Goal: Task Accomplishment & Management: Manage account settings

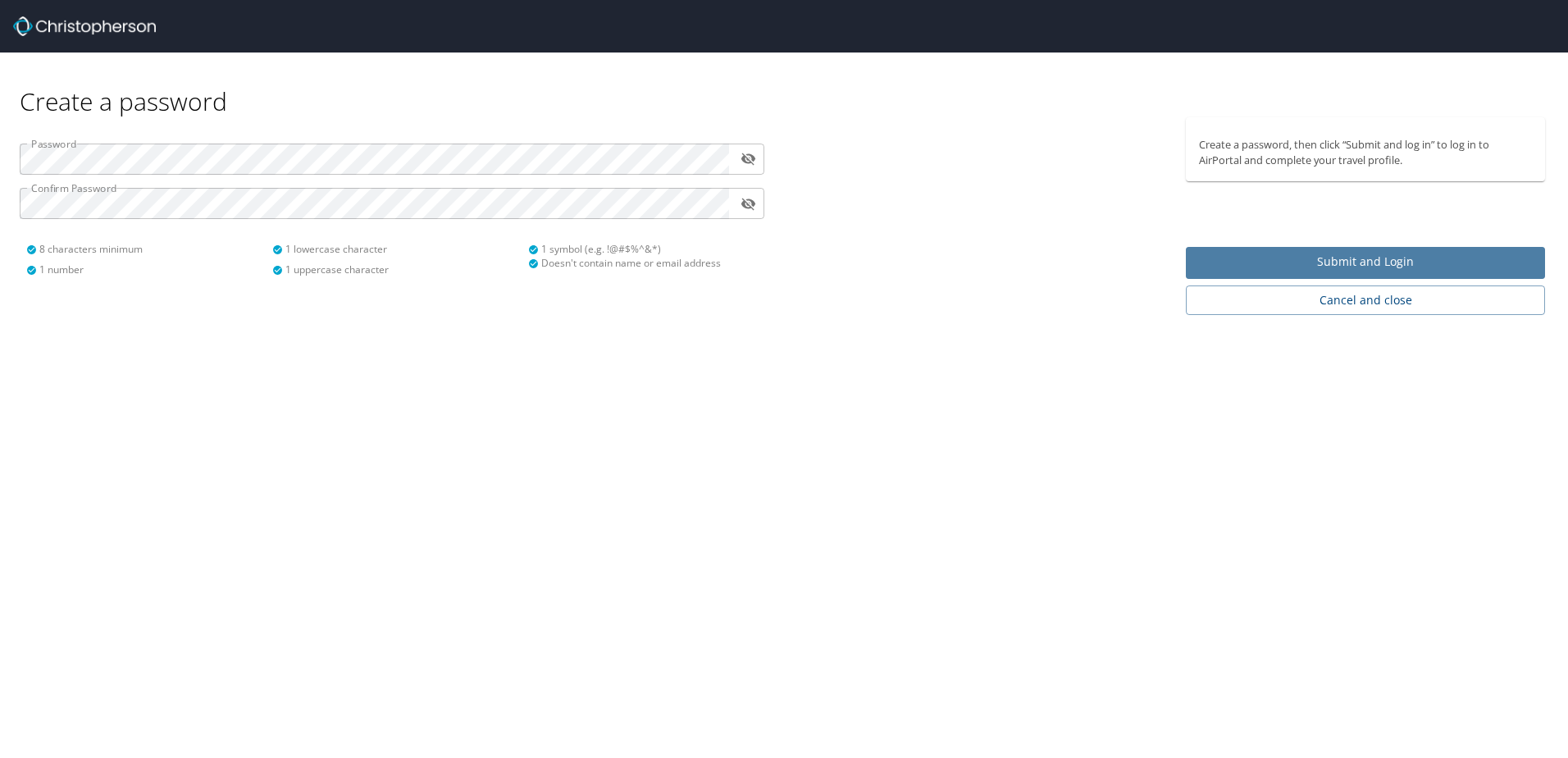
click at [1257, 276] on button "Submit and Login" at bounding box center [1365, 263] width 359 height 32
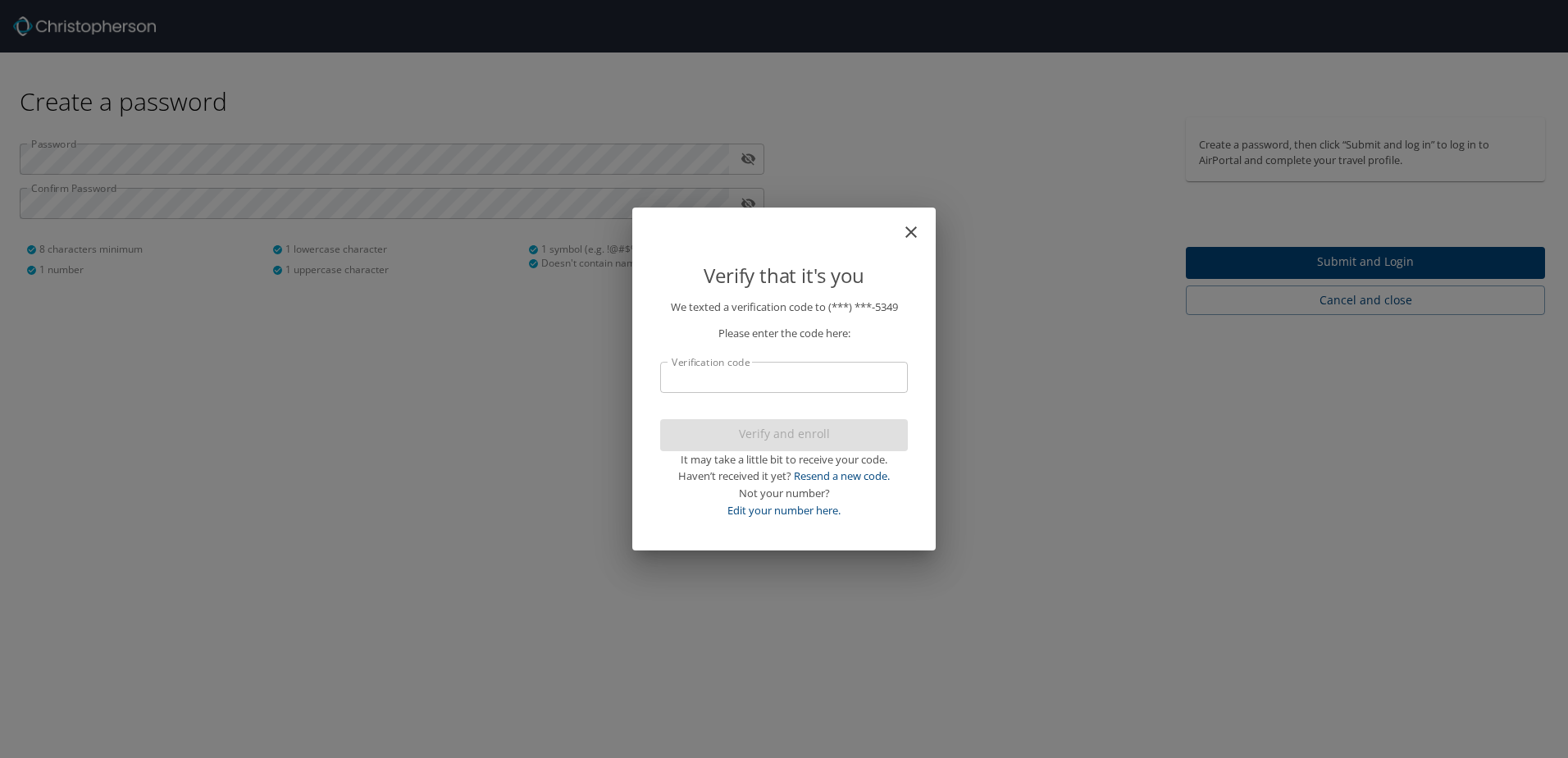
click at [851, 386] on input "Verification code" at bounding box center [784, 377] width 248 height 31
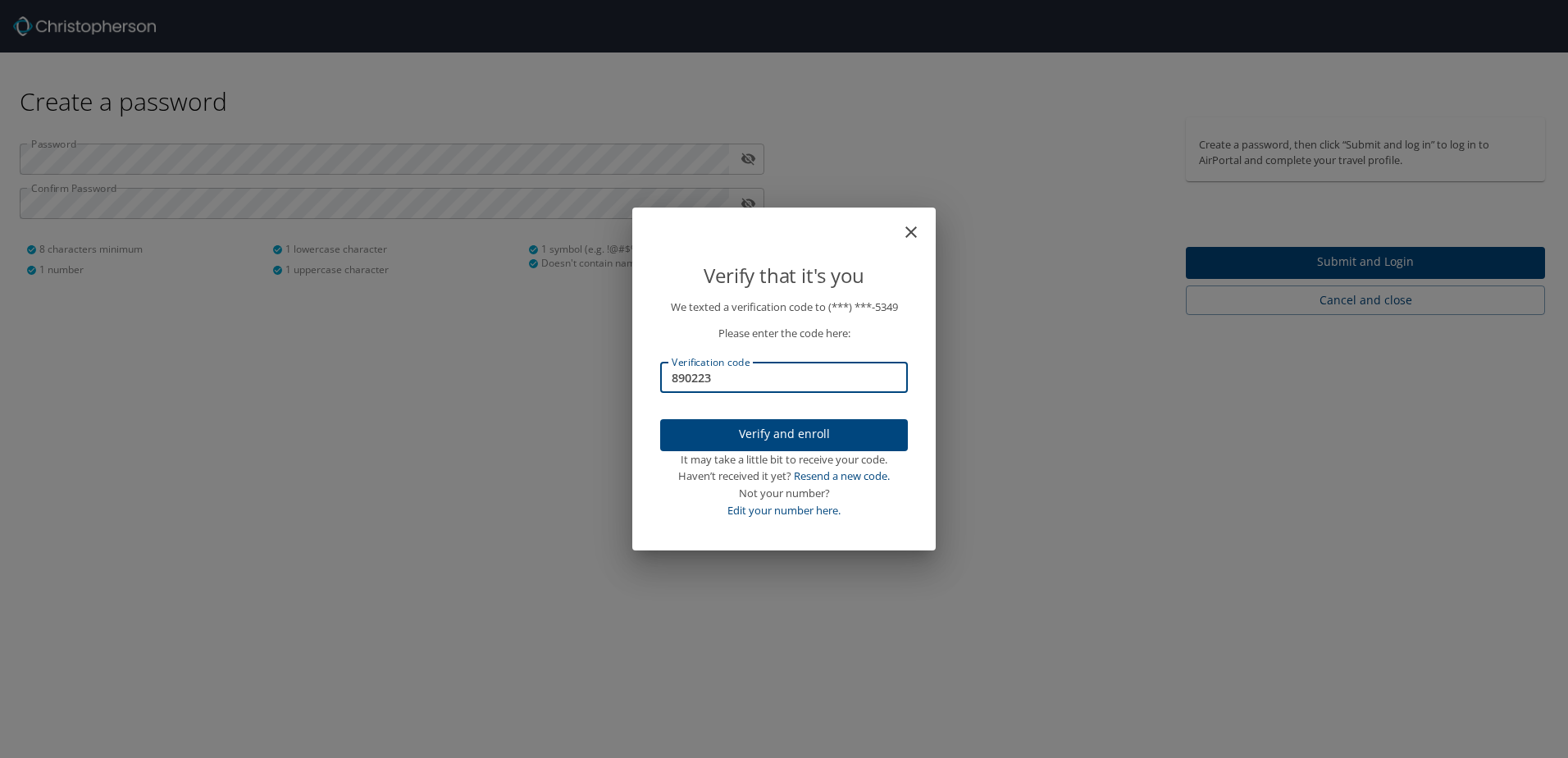
type input "890223"
click at [830, 422] on button "Verify and enroll" at bounding box center [784, 435] width 248 height 32
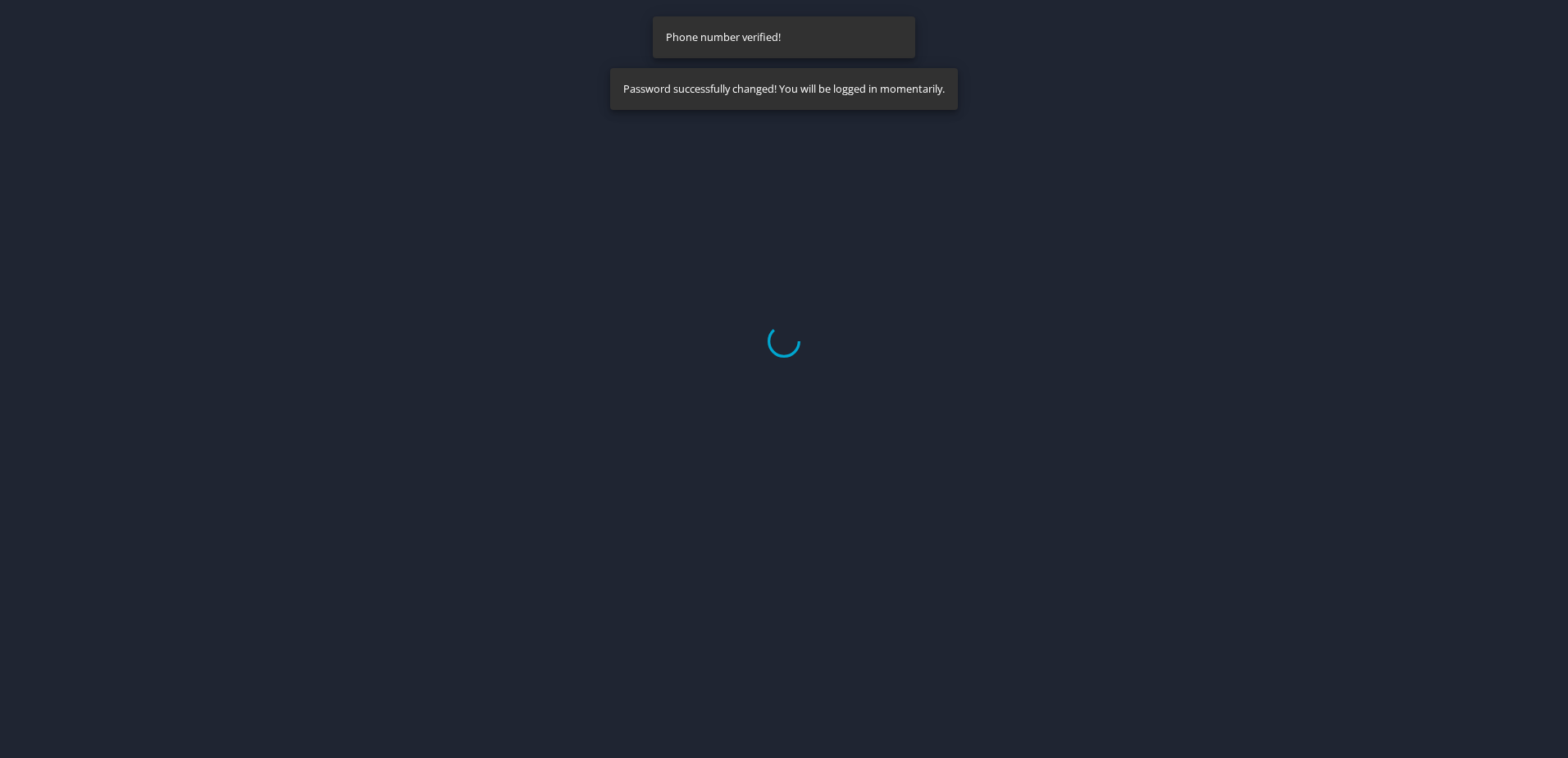
select select "US"
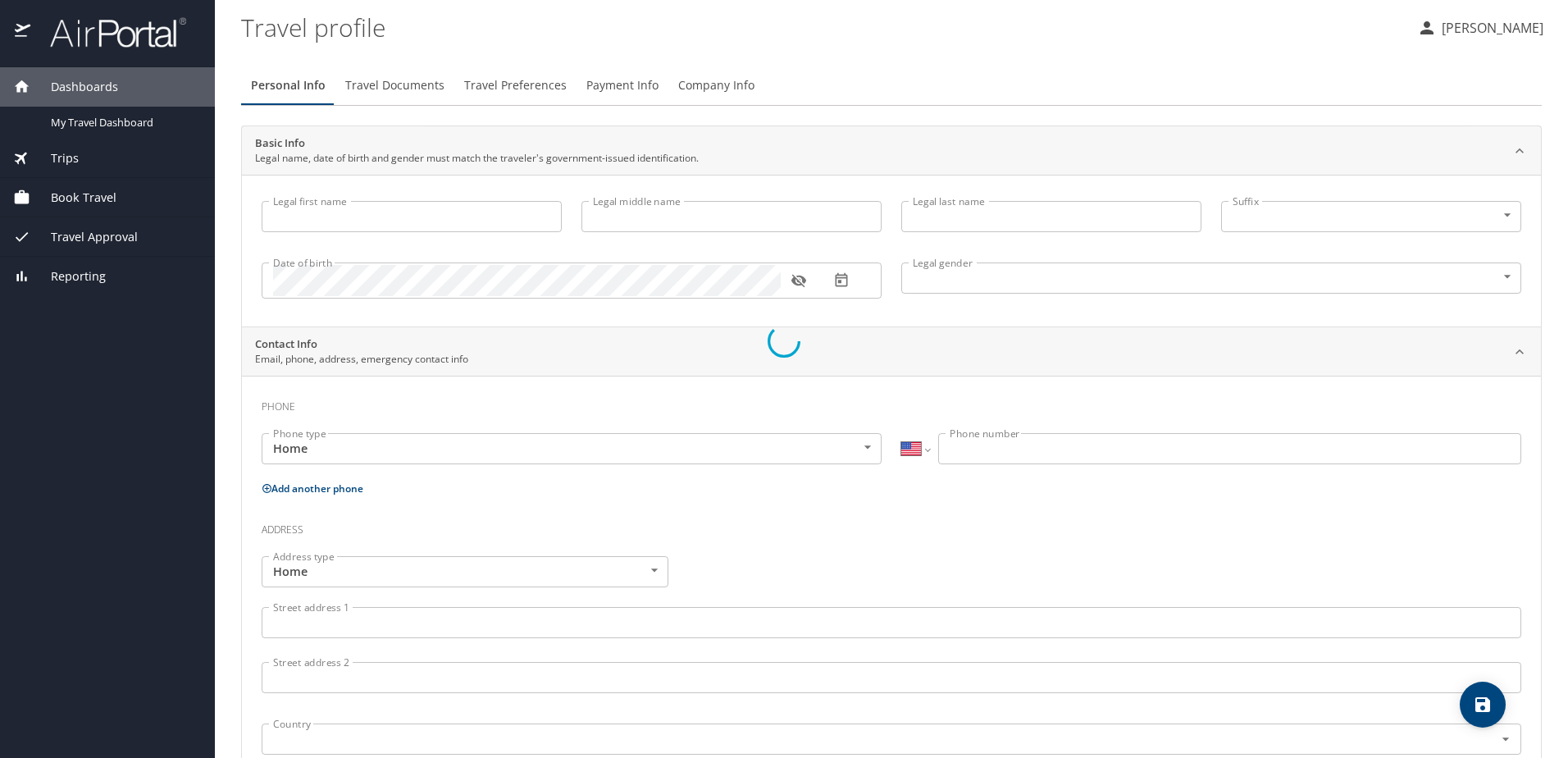
type input "Uyen"
type input "Yi"
type input "Female"
select select "US"
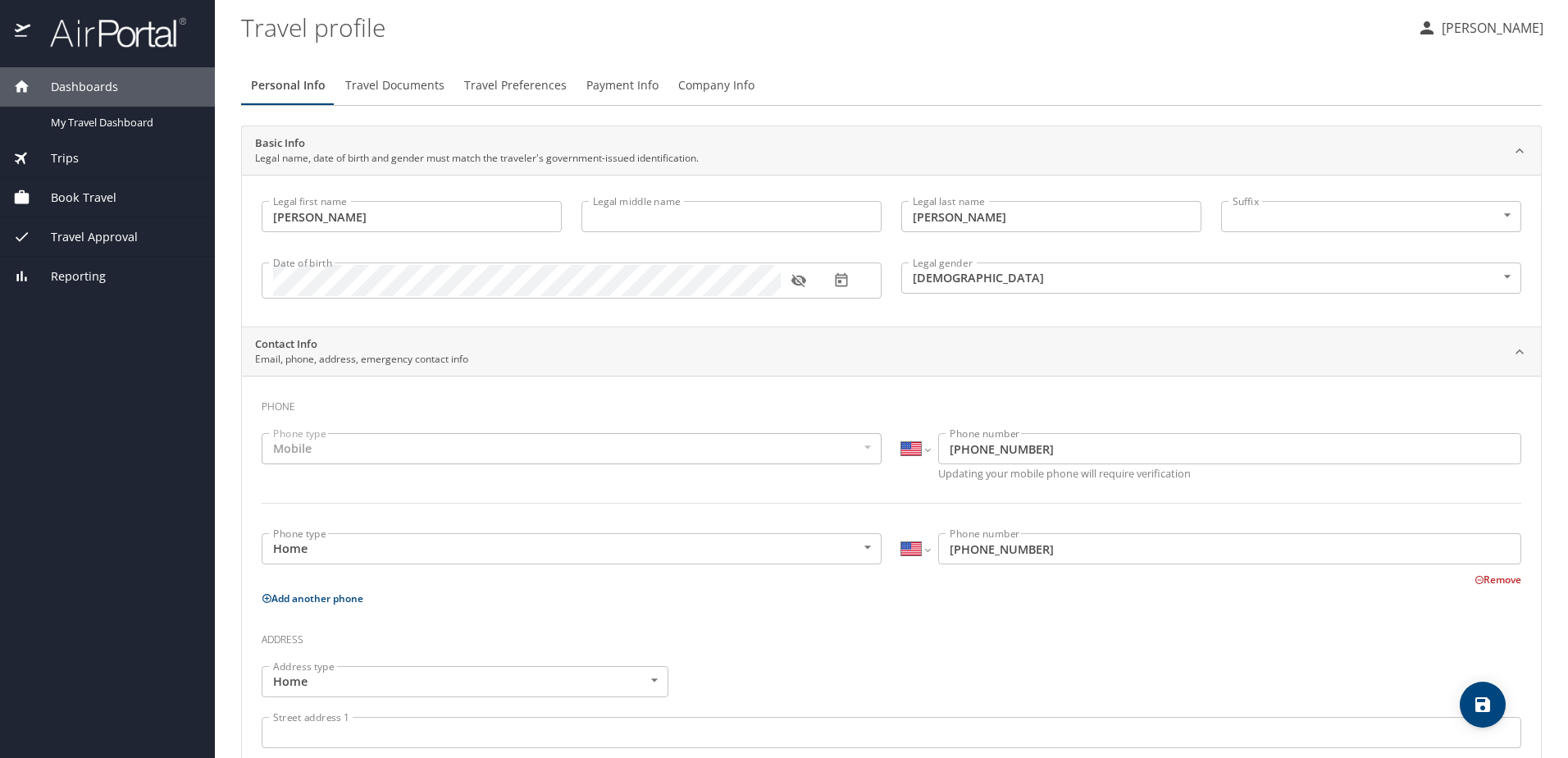
click at [684, 451] on div "Mobile" at bounding box center [571, 448] width 620 height 31
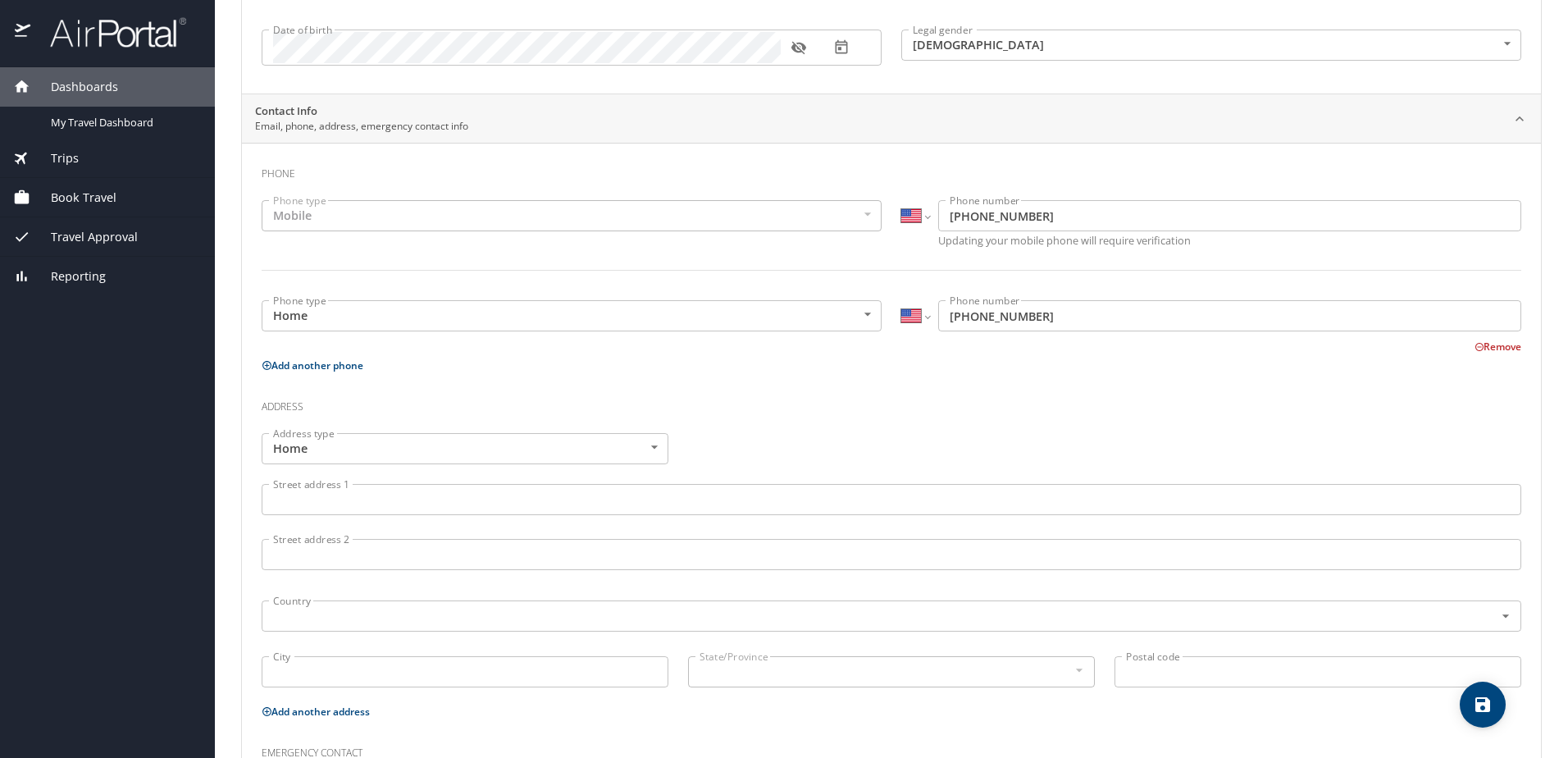
scroll to position [231, 0]
click at [859, 321] on body "Dashboards My Travel Dashboard Trips Current / Future Trips Past Trips Trips Mi…" at bounding box center [784, 379] width 1568 height 758
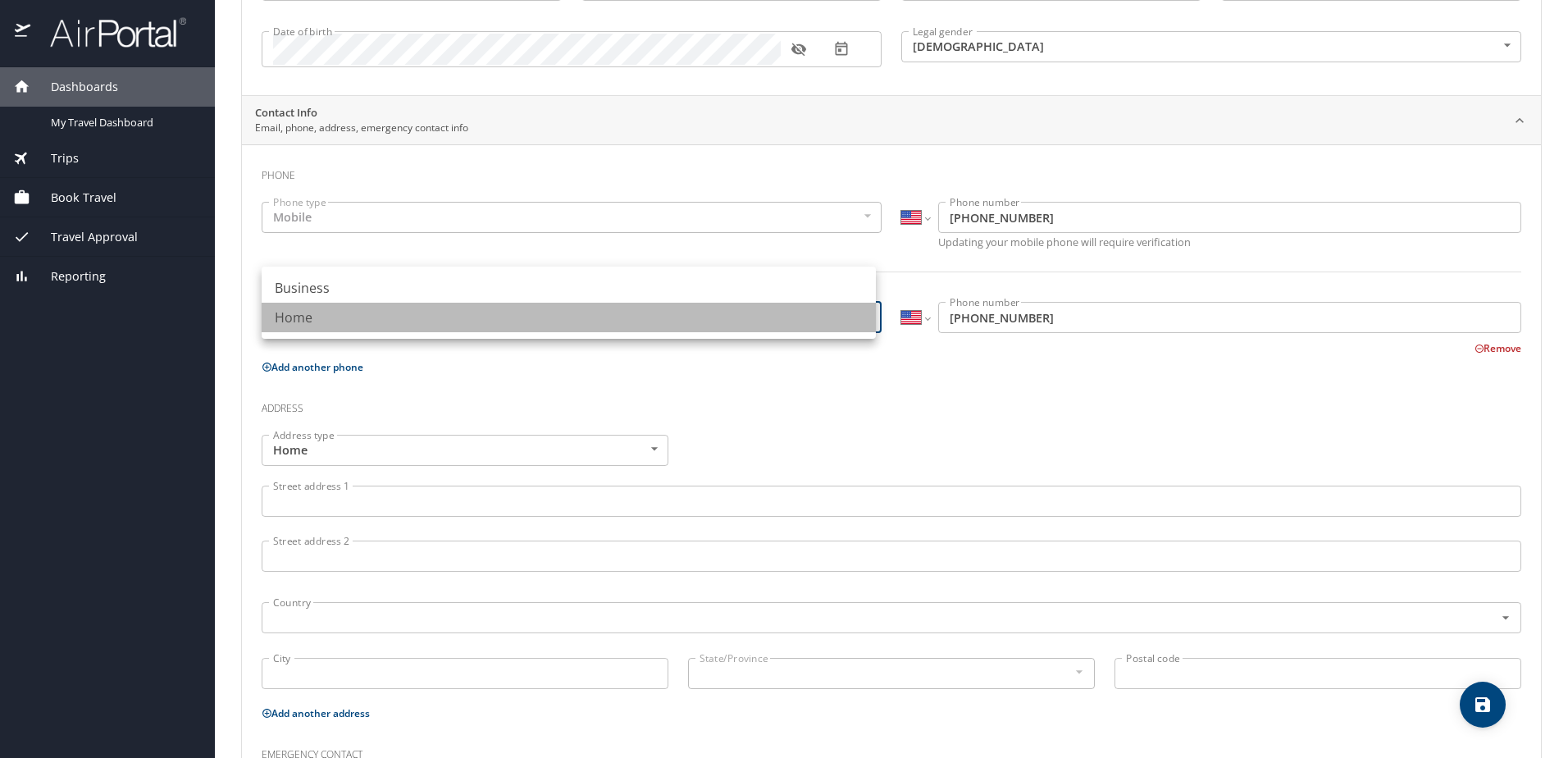
click at [859, 321] on li "Home" at bounding box center [568, 318] width 614 height 30
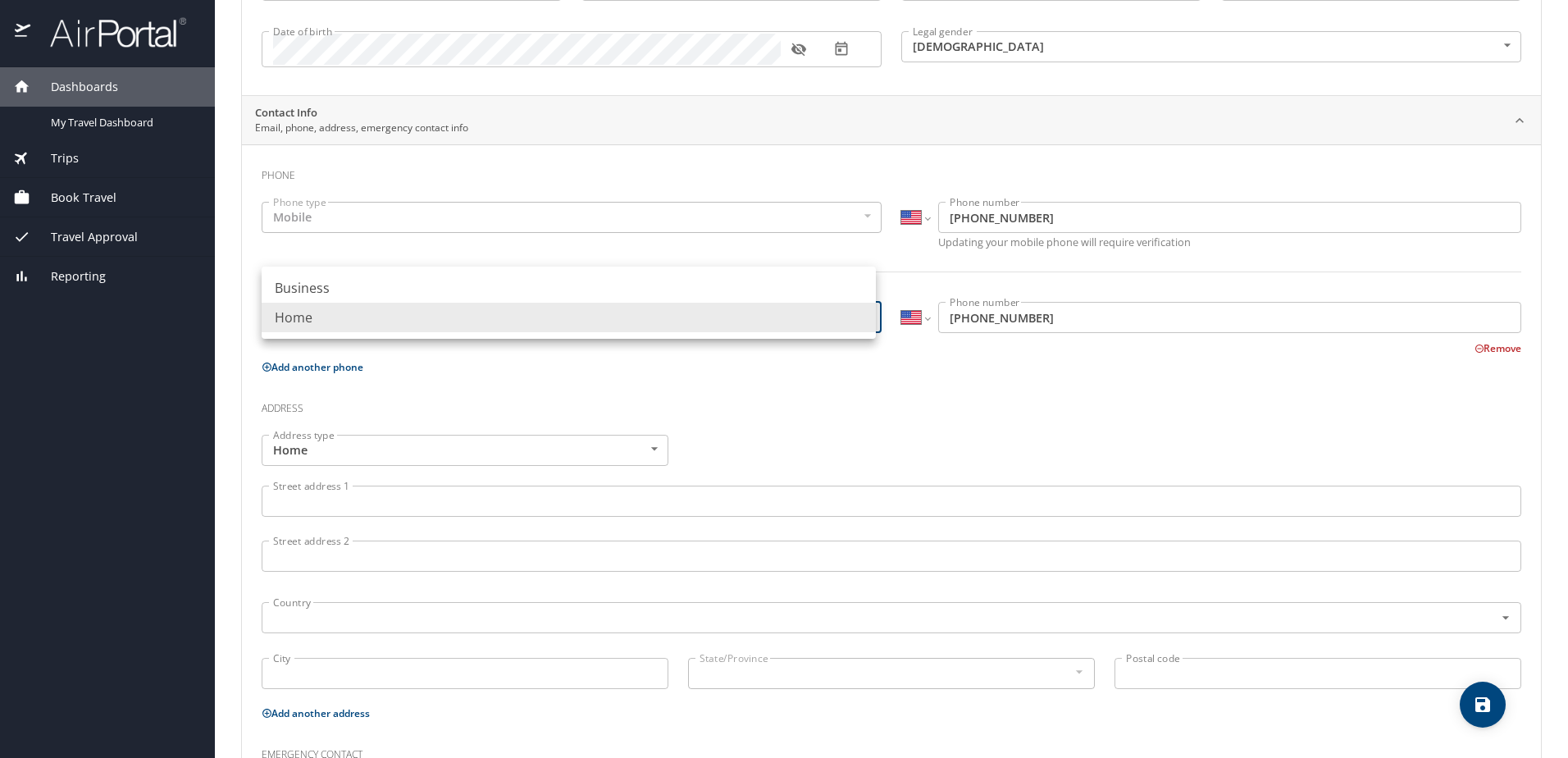
click at [859, 321] on body "Dashboards My Travel Dashboard Trips Current / Future Trips Past Trips Trips Mi…" at bounding box center [784, 379] width 1568 height 758
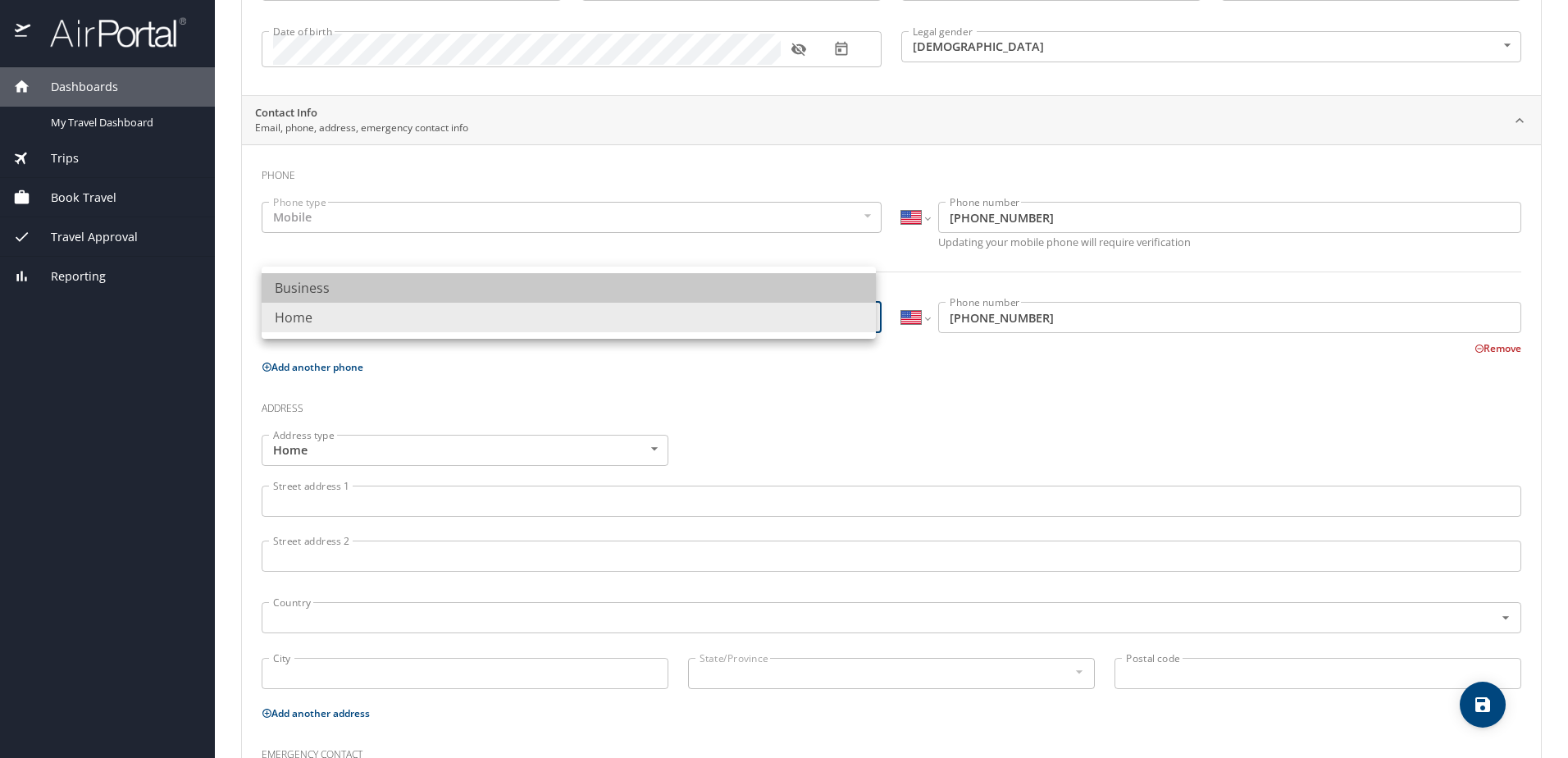
click at [821, 285] on li "Business" at bounding box center [568, 288] width 614 height 30
type input "Business"
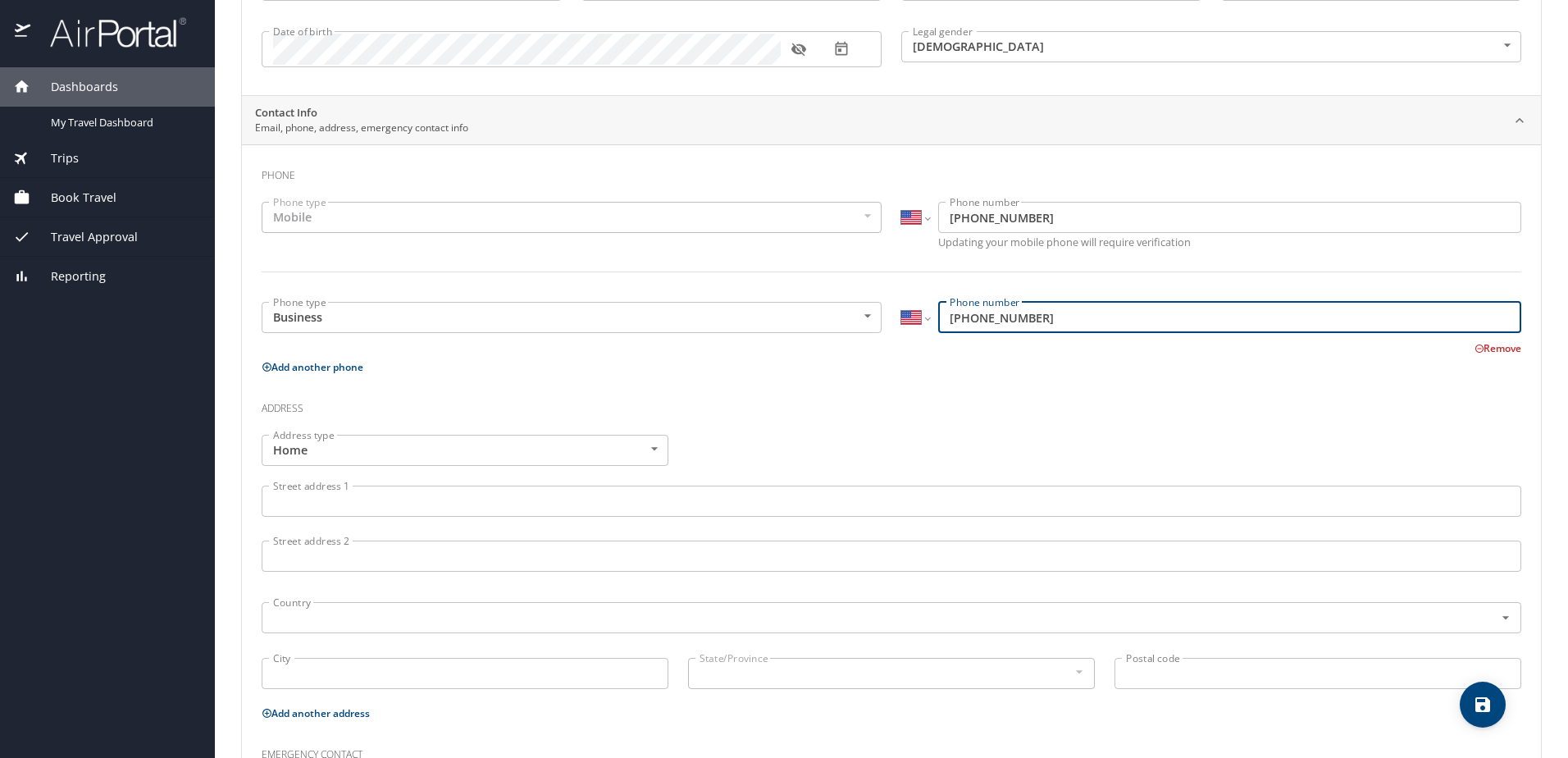
drag, startPoint x: 1049, startPoint y: 316, endPoint x: 974, endPoint y: 328, distance: 76.0
click at [974, 328] on input "(504) 905-5349" at bounding box center [1230, 317] width 583 height 31
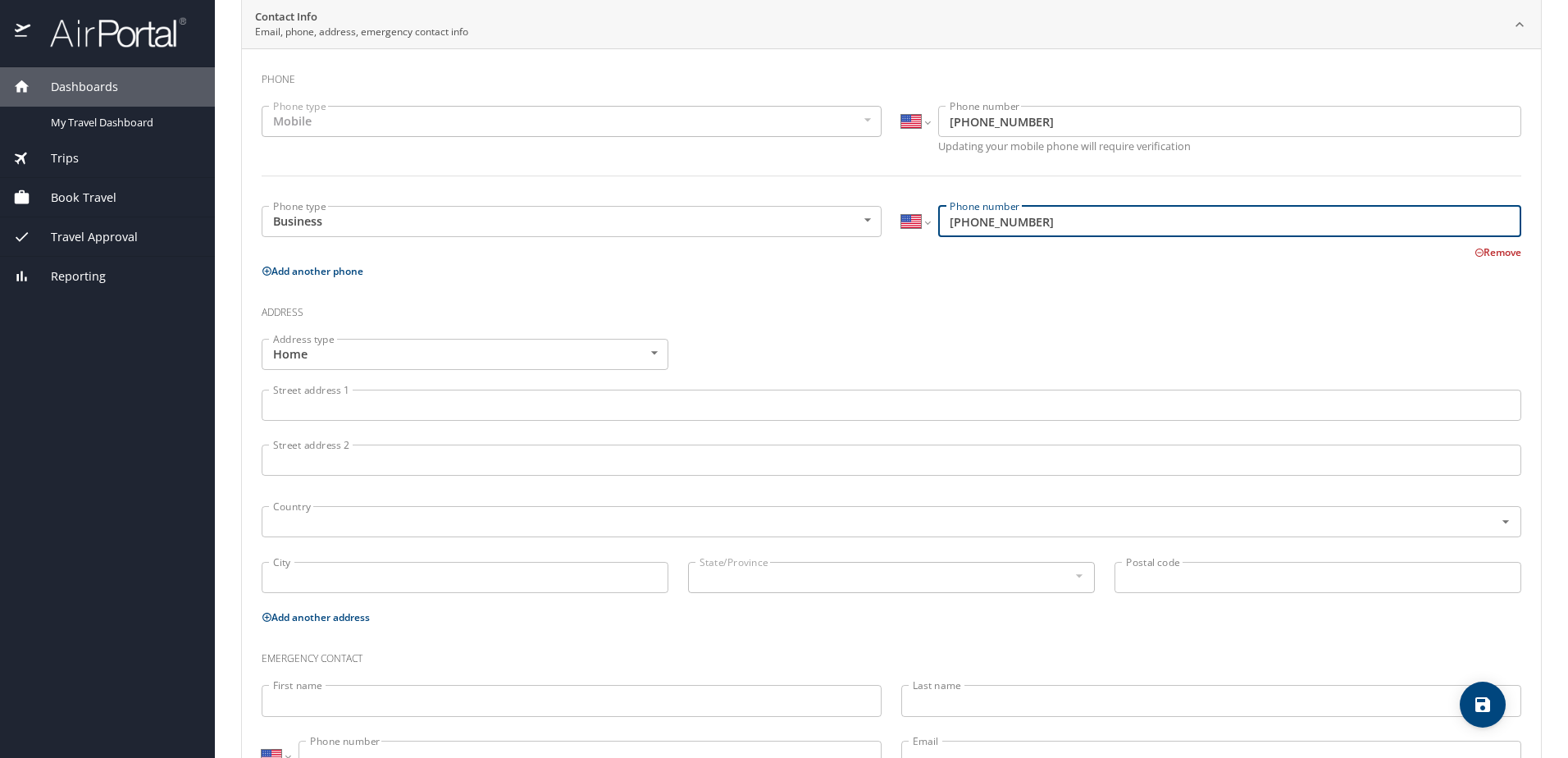
scroll to position [328, 0]
type input "(504) 568-2065"
click at [463, 363] on body "Dashboards My Travel Dashboard Trips Current / Future Trips Past Trips Trips Mi…" at bounding box center [784, 379] width 1568 height 758
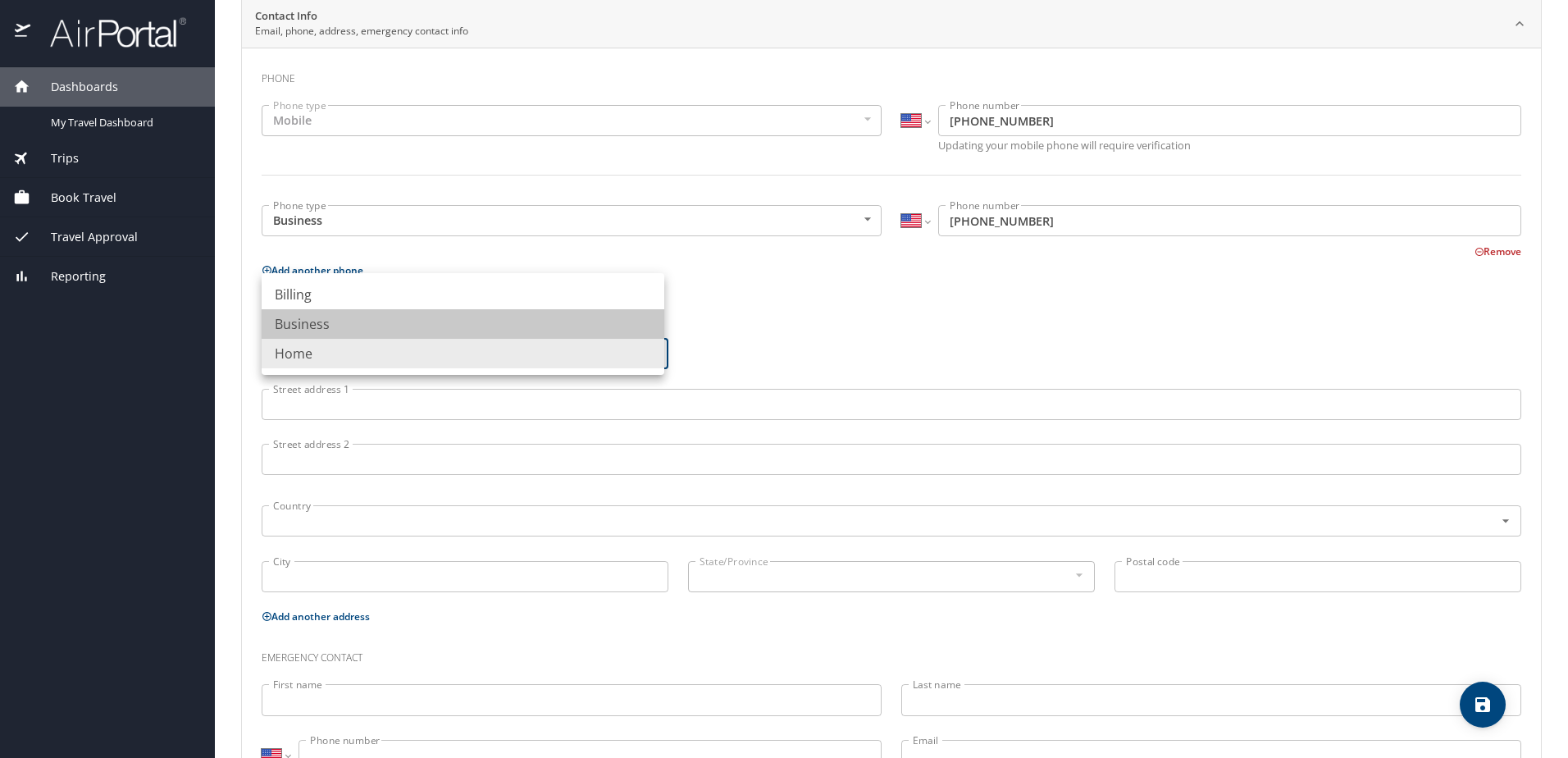
click at [443, 329] on li "Business" at bounding box center [463, 325] width 402 height 30
type input "Business"
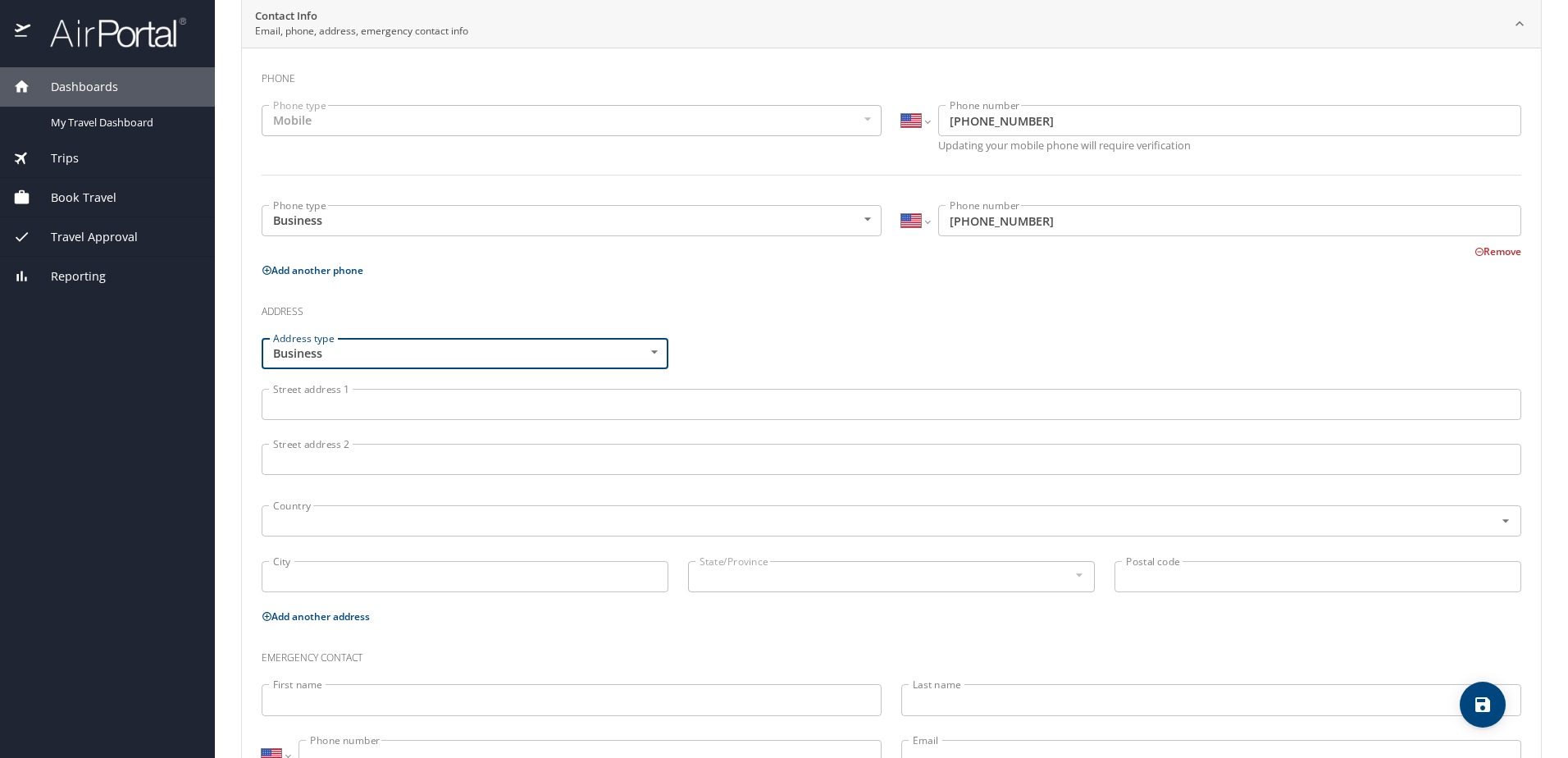
click at [421, 402] on input "Street address 1" at bounding box center [891, 403] width 1259 height 31
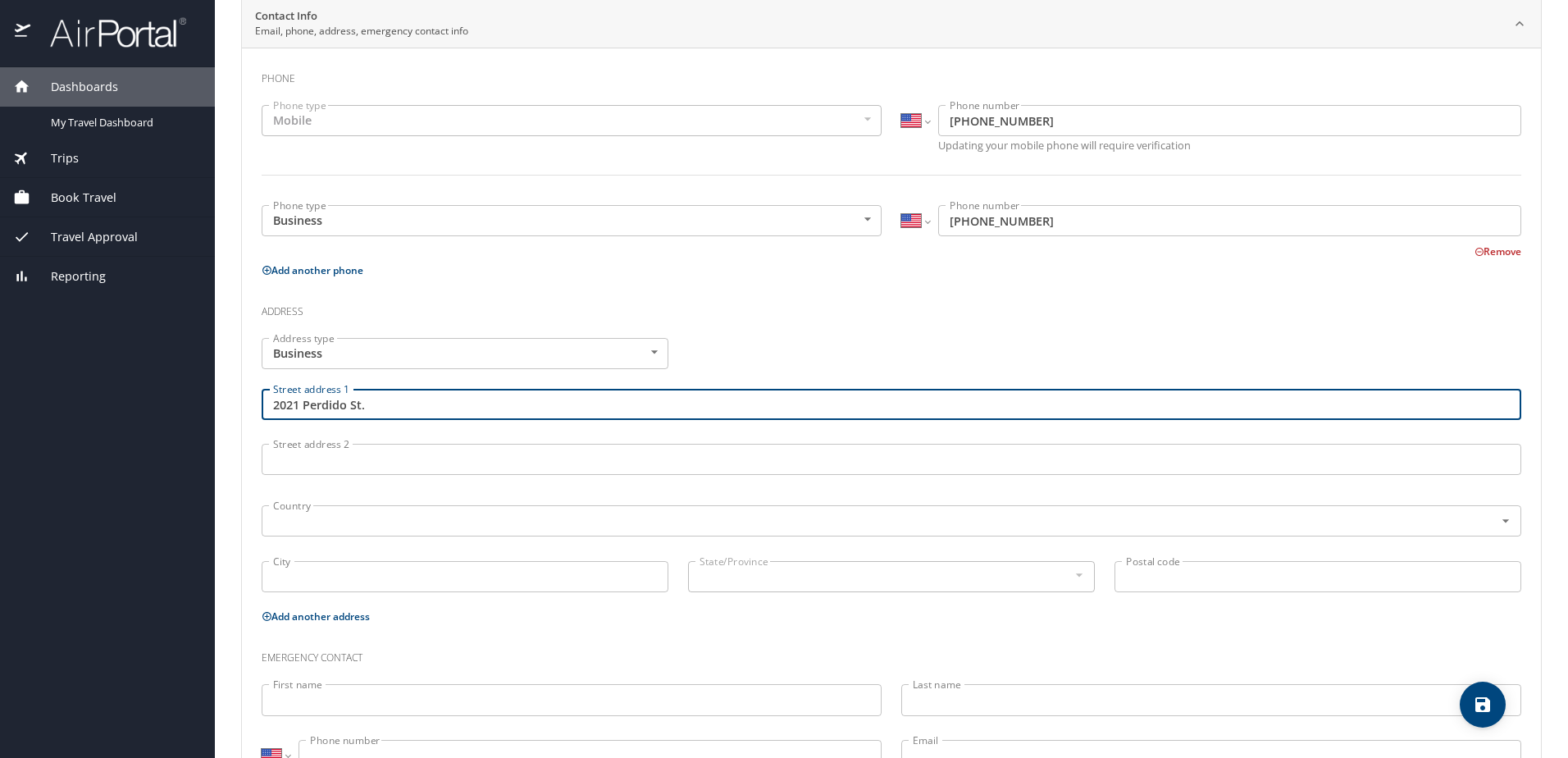
type input "2021 Perdido St."
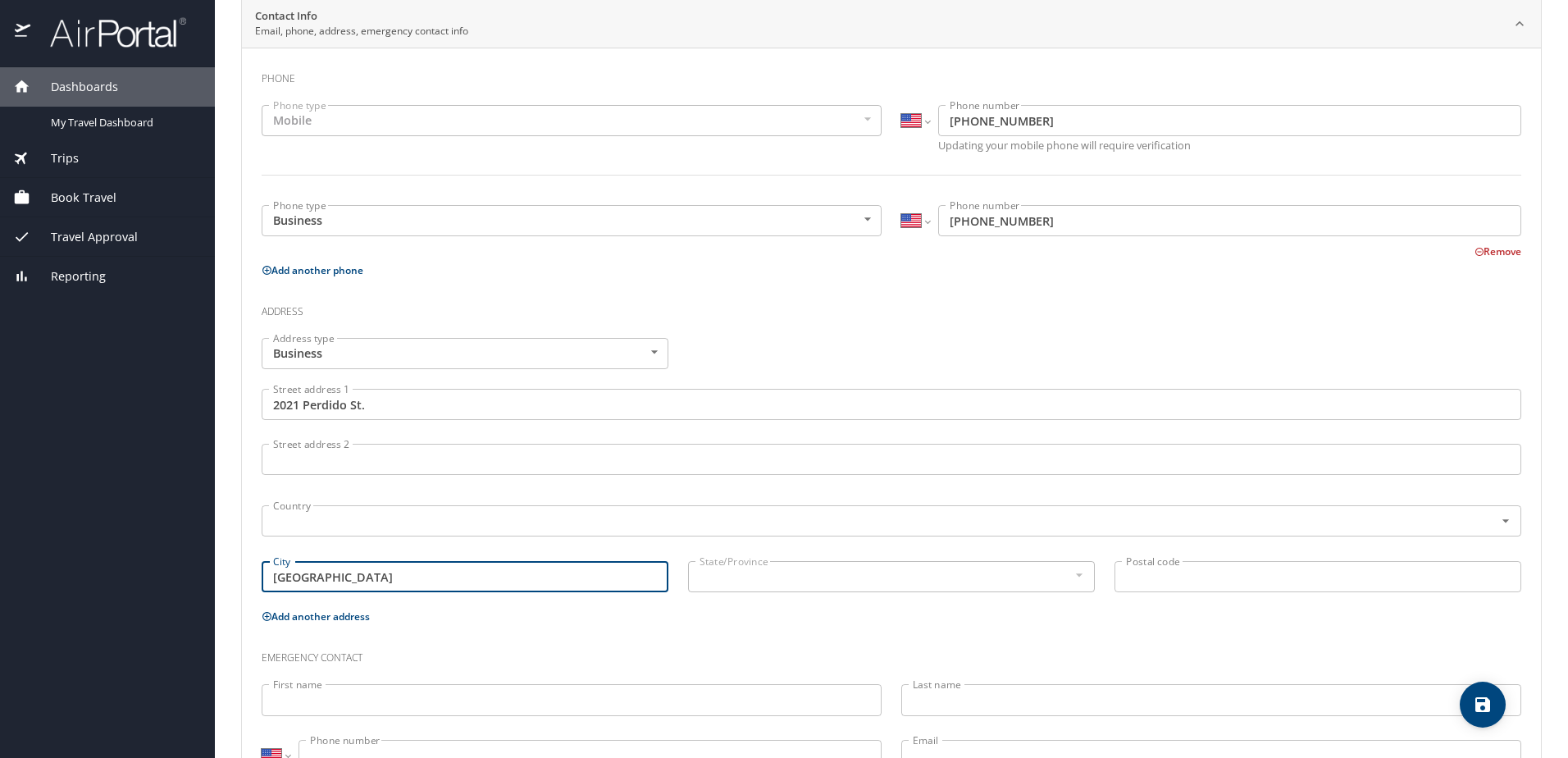
type input "New Orleans"
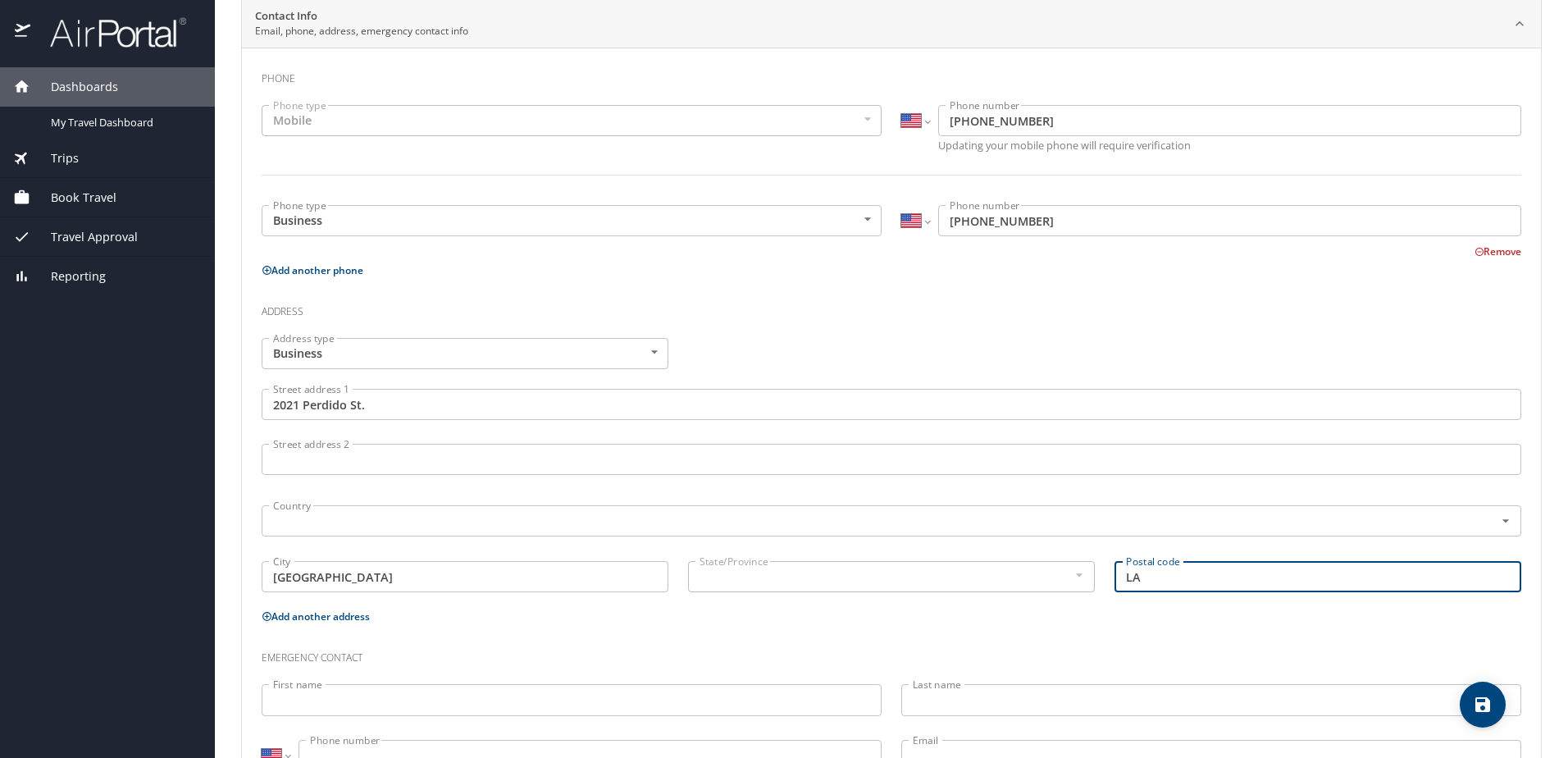
type input "L"
type input "70112"
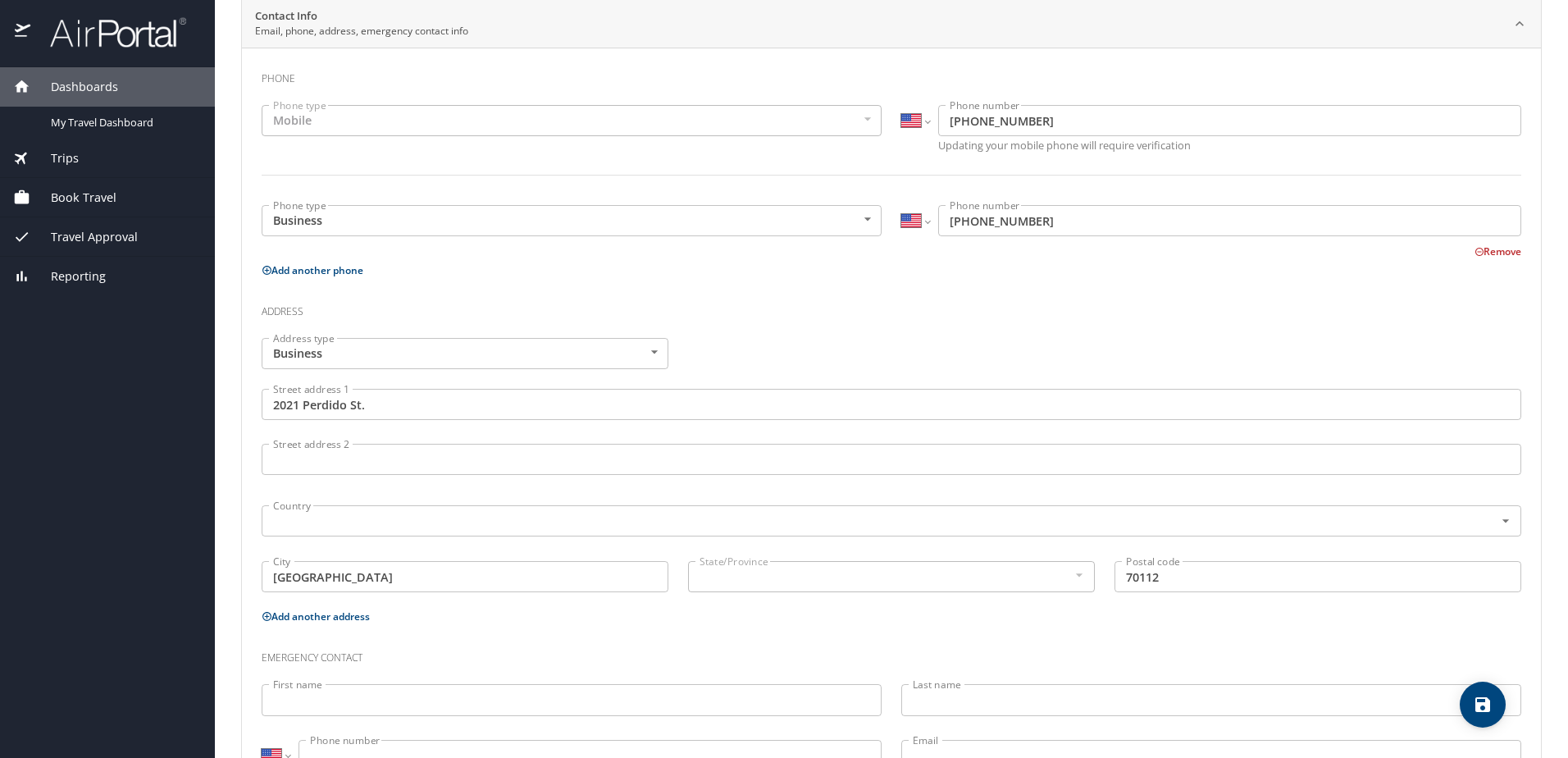
click at [1070, 574] on div at bounding box center [1078, 575] width 18 height 20
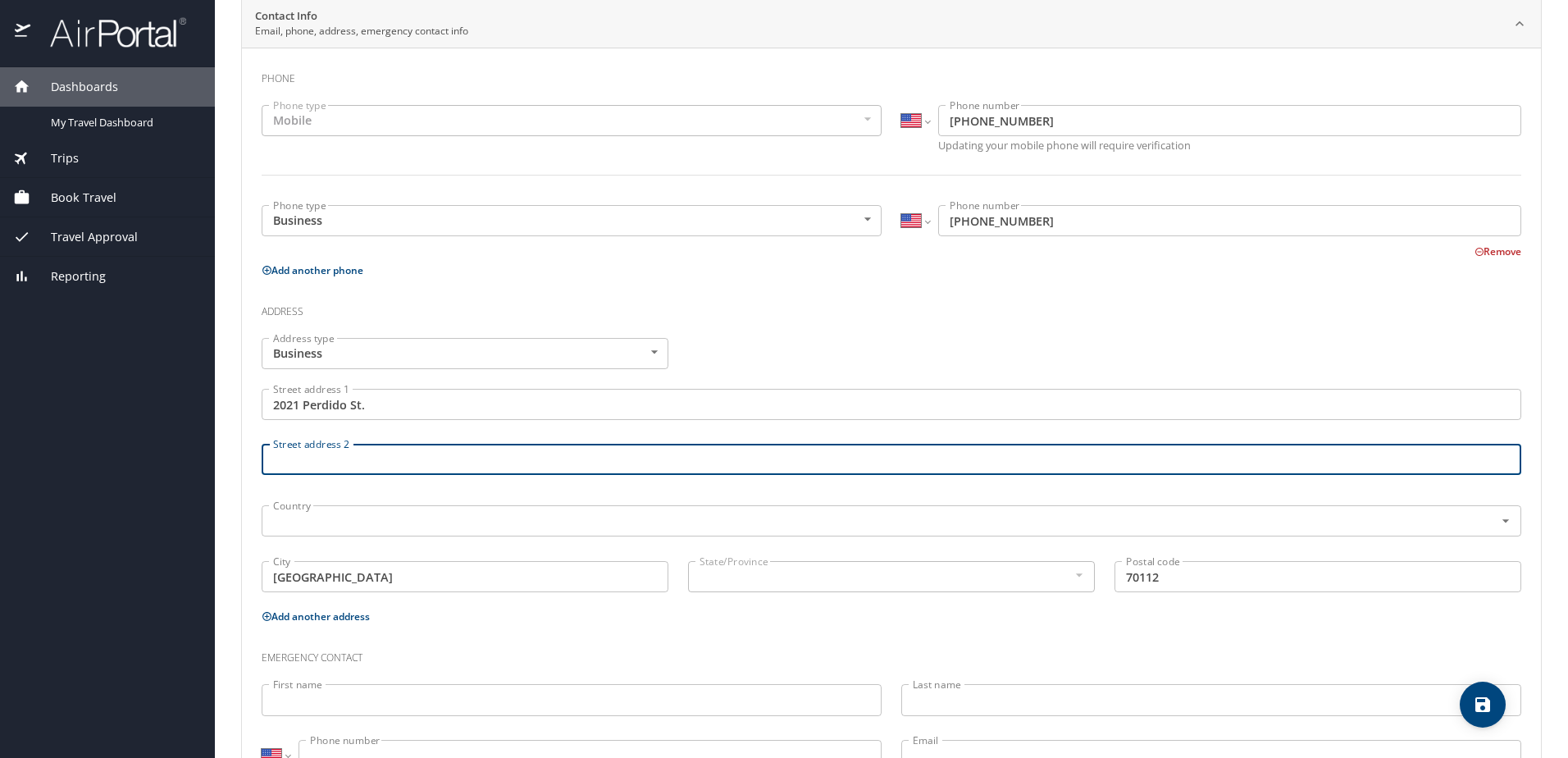
click at [425, 446] on input "Street address 2" at bounding box center [891, 459] width 1259 height 31
type input "8th Floor"
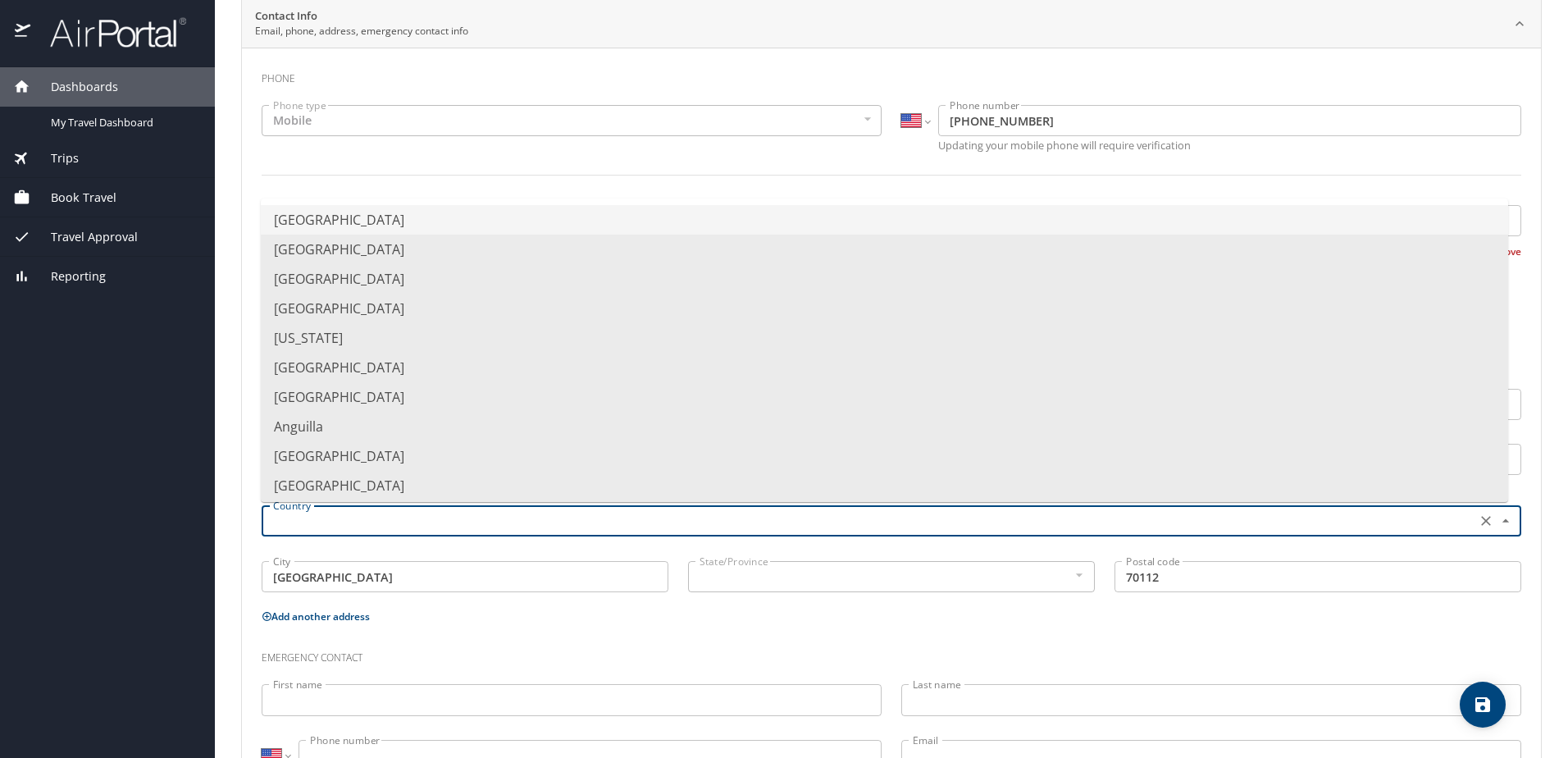
click at [556, 523] on input "text" at bounding box center [867, 520] width 1202 height 21
click at [441, 216] on li "United States of America" at bounding box center [884, 220] width 1247 height 30
type input "United States of America"
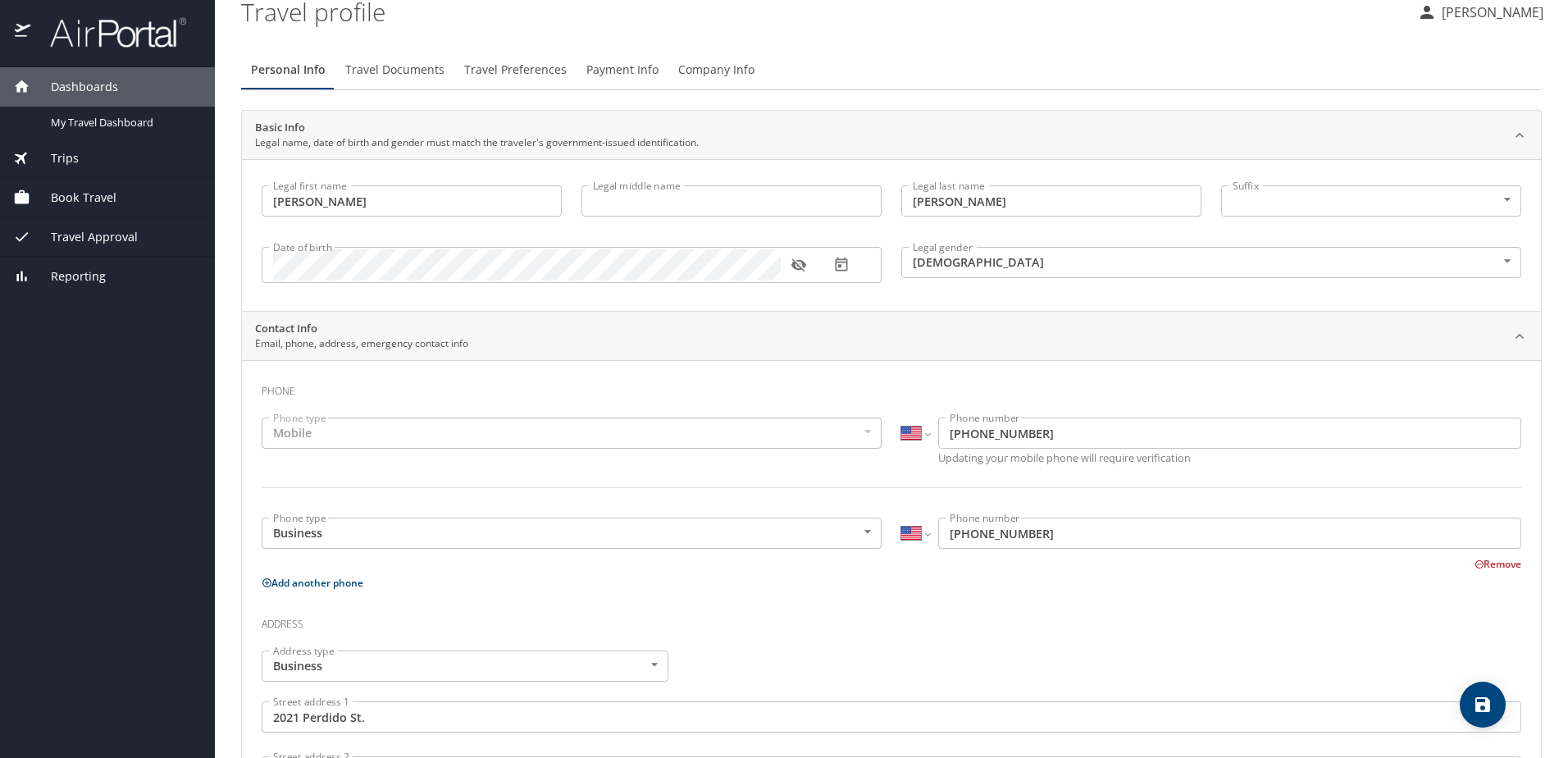
scroll to position [0, 0]
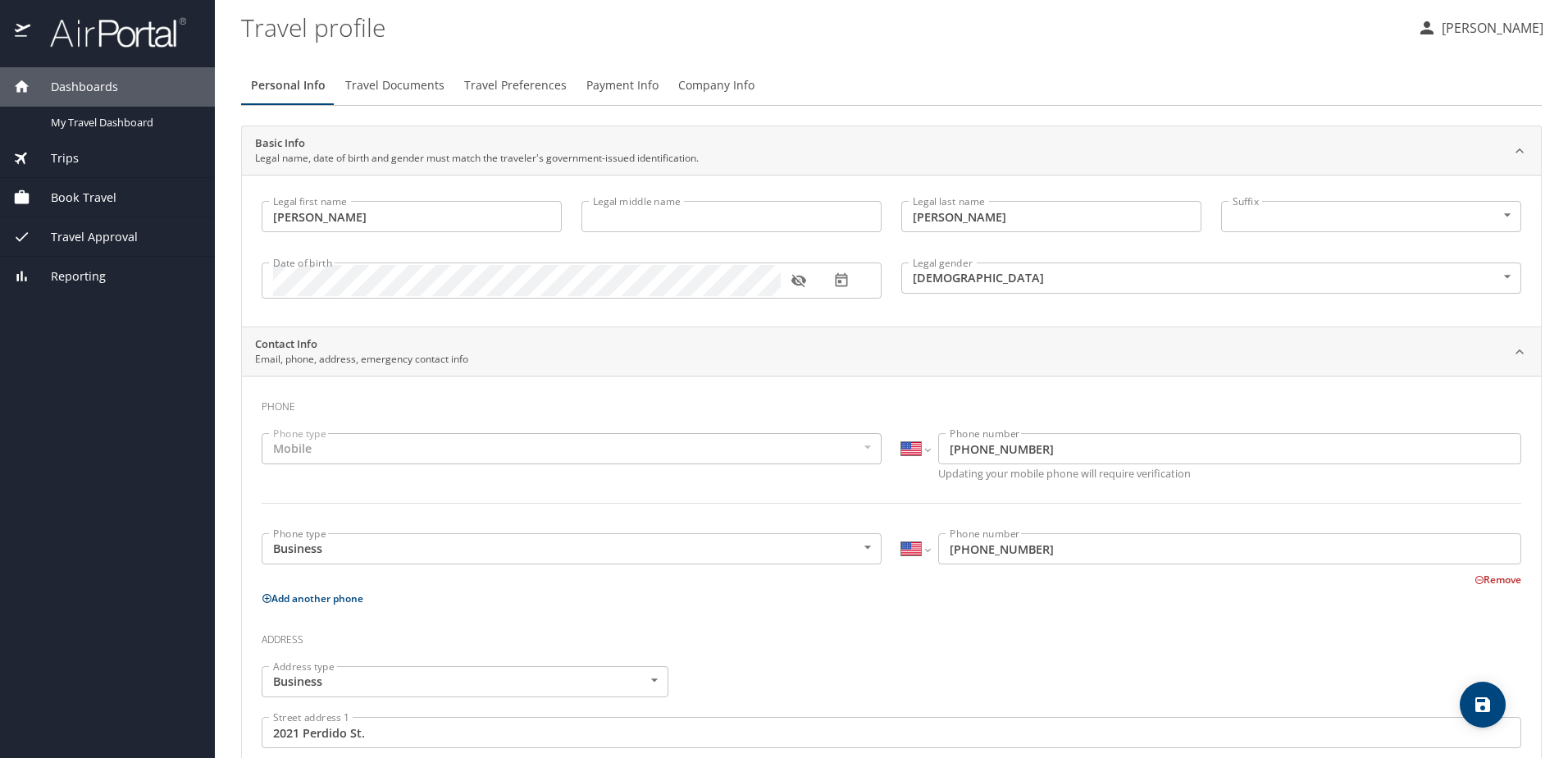
click at [401, 86] on span "Travel Documents" at bounding box center [395, 86] width 100 height 21
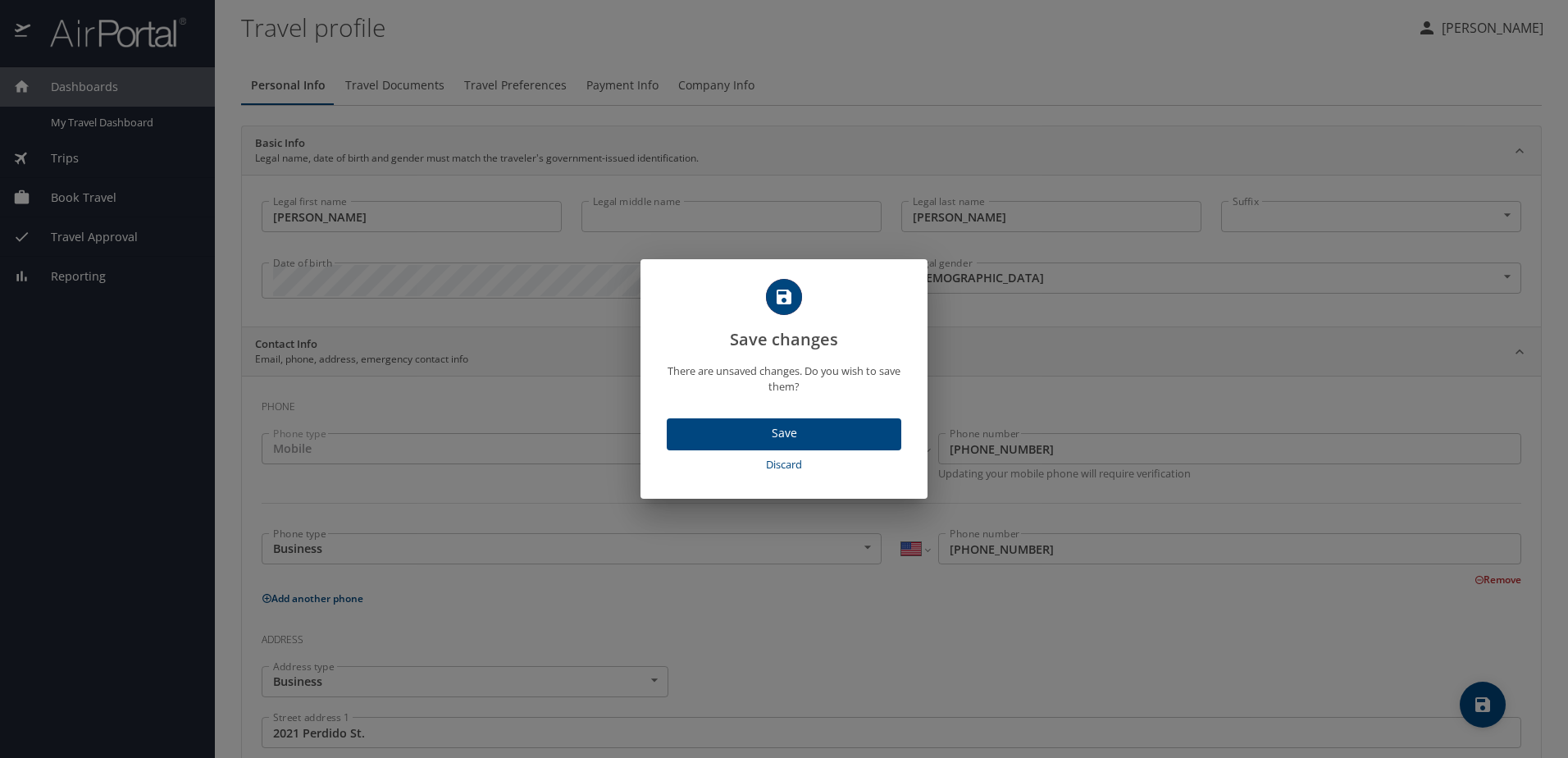
click at [792, 429] on span "Save" at bounding box center [784, 433] width 208 height 21
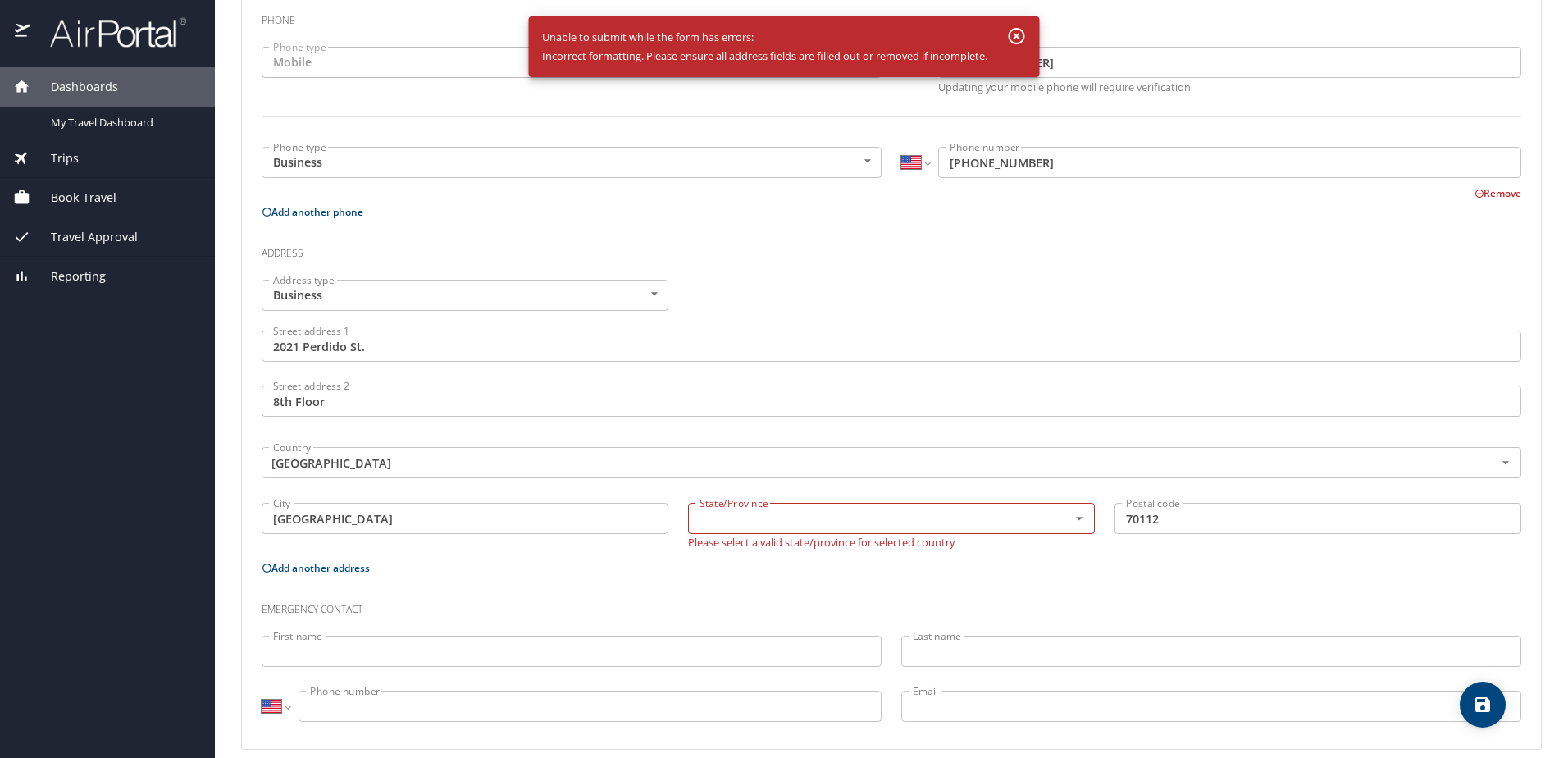
scroll to position [404, 0]
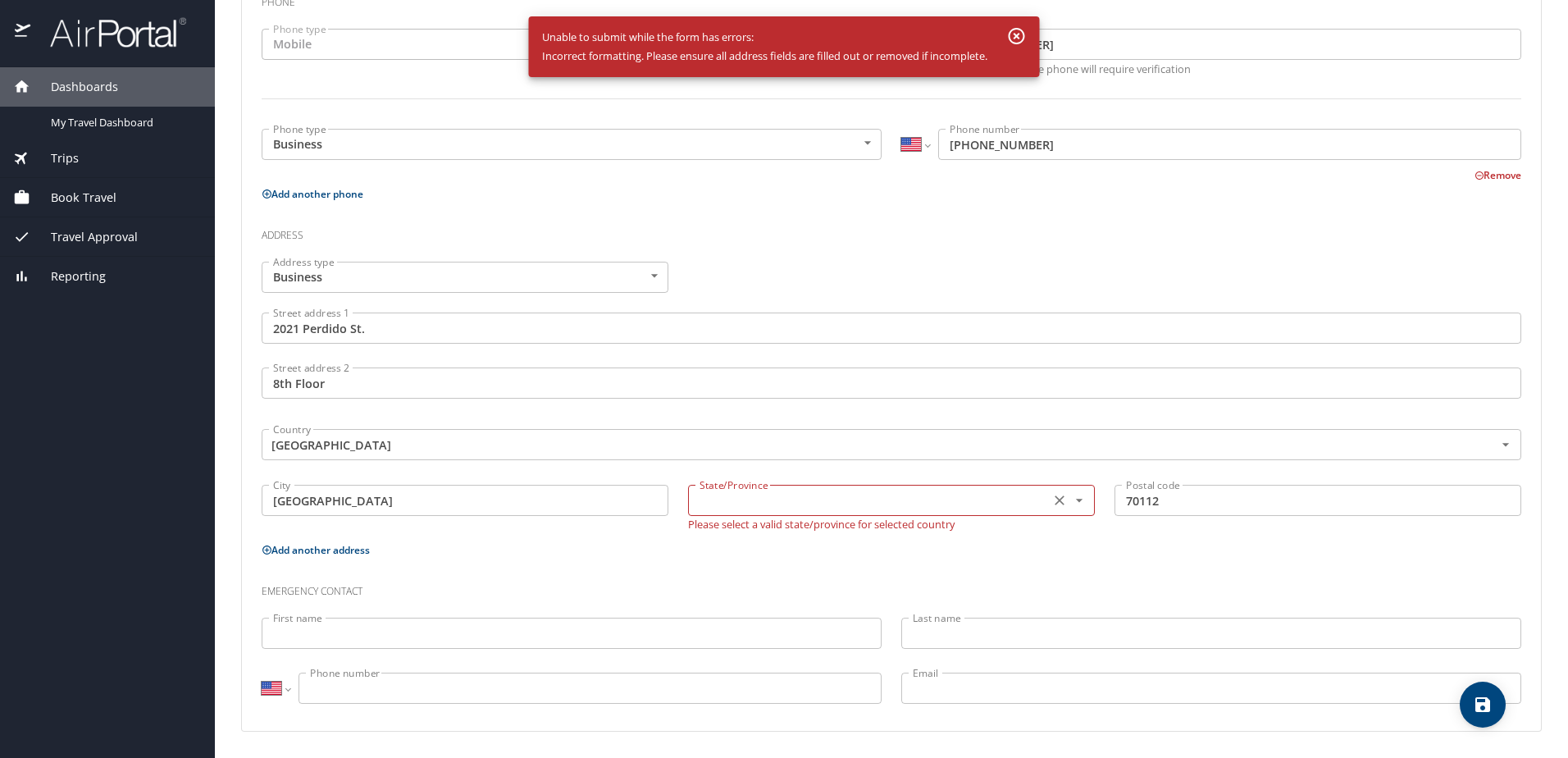
click at [811, 488] on div "State/Province" at bounding box center [891, 500] width 407 height 31
click at [1072, 499] on icon "Open" at bounding box center [1079, 500] width 16 height 16
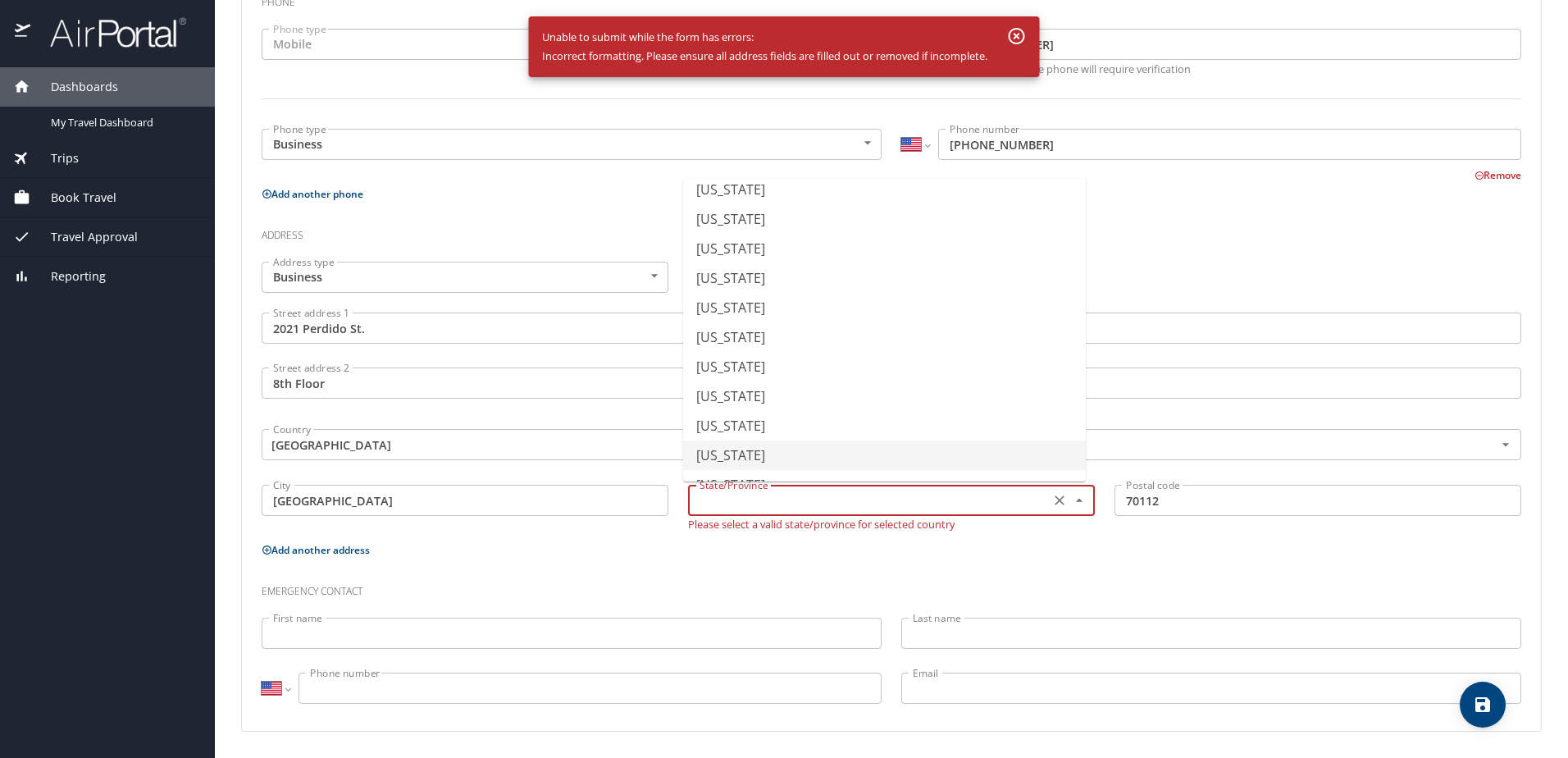
scroll to position [328, 0]
click at [751, 404] on li "Louisiana" at bounding box center [884, 403] width 402 height 30
type input "Louisiana"
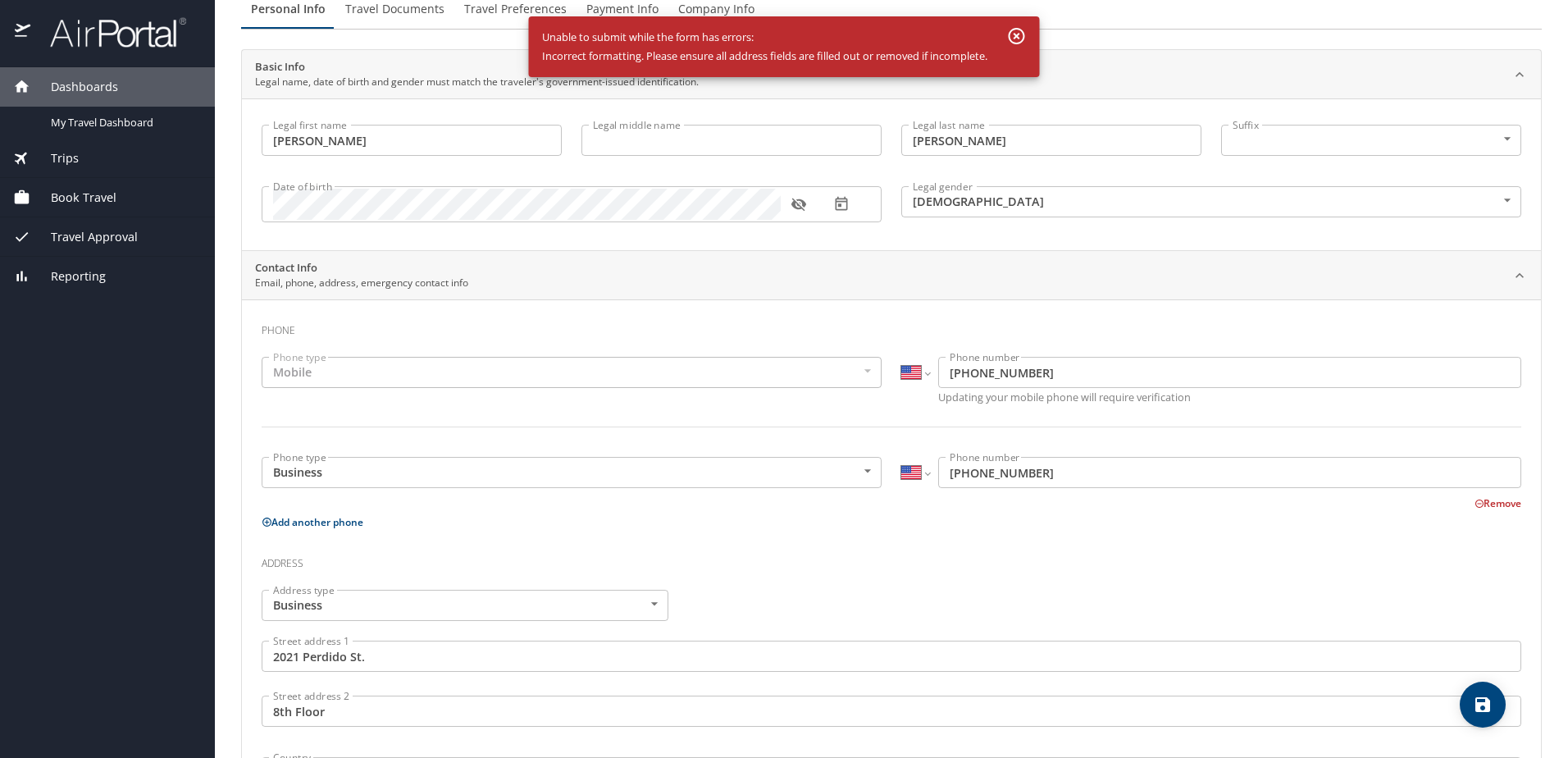
scroll to position [0, 0]
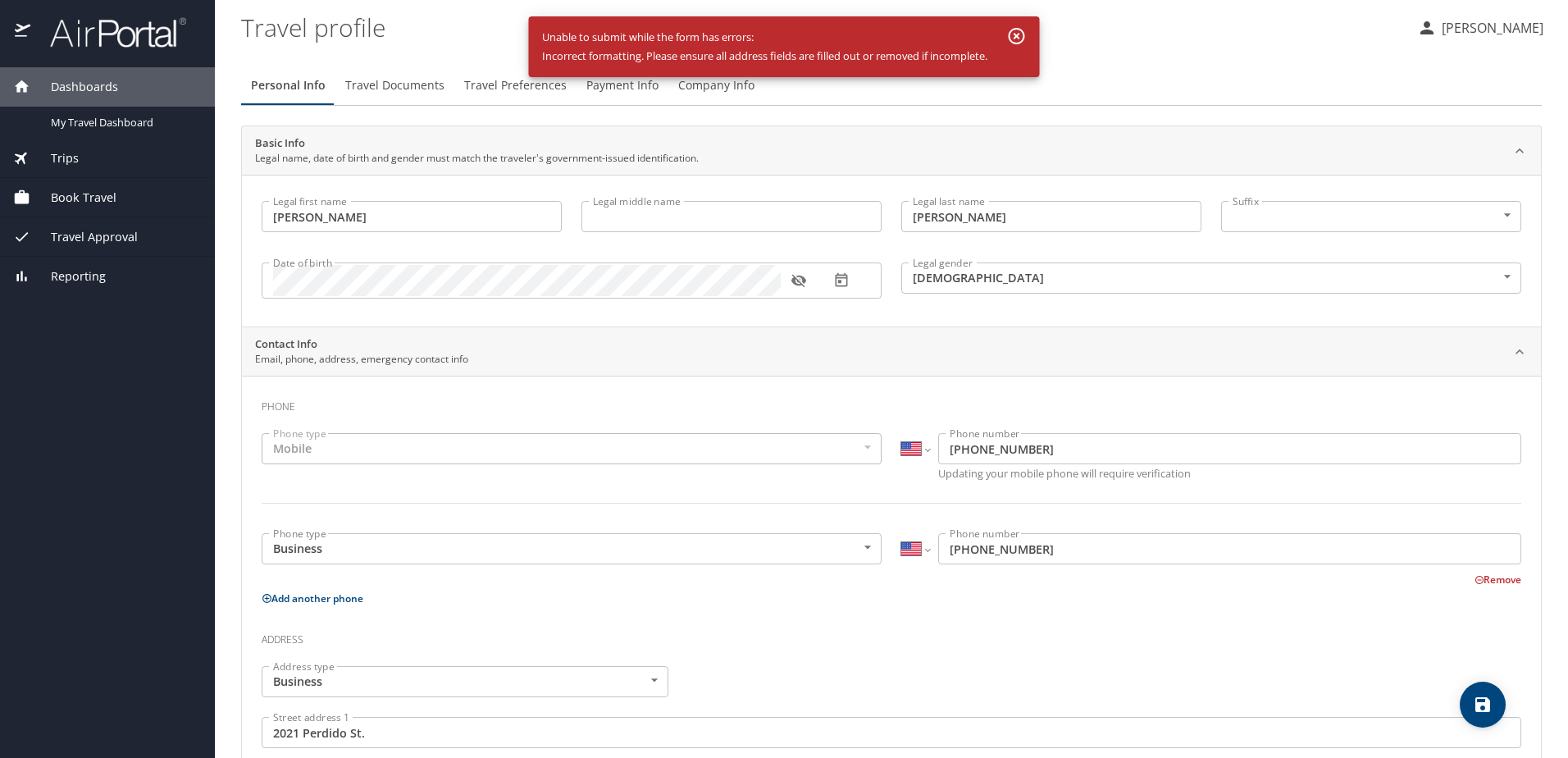
click at [1020, 31] on icon "button" at bounding box center [1016, 36] width 20 height 20
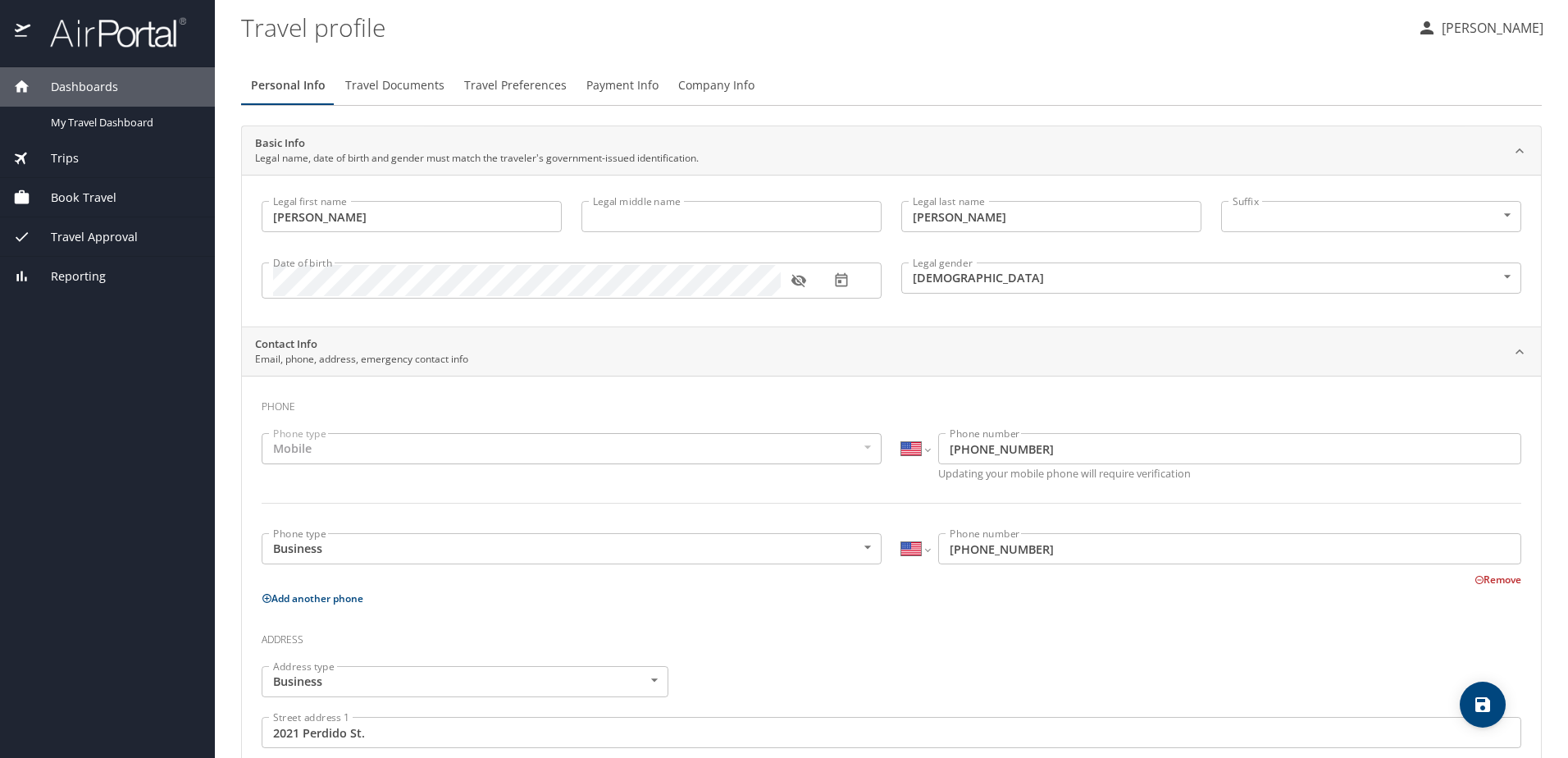
click at [388, 83] on span "Travel Documents" at bounding box center [395, 86] width 100 height 21
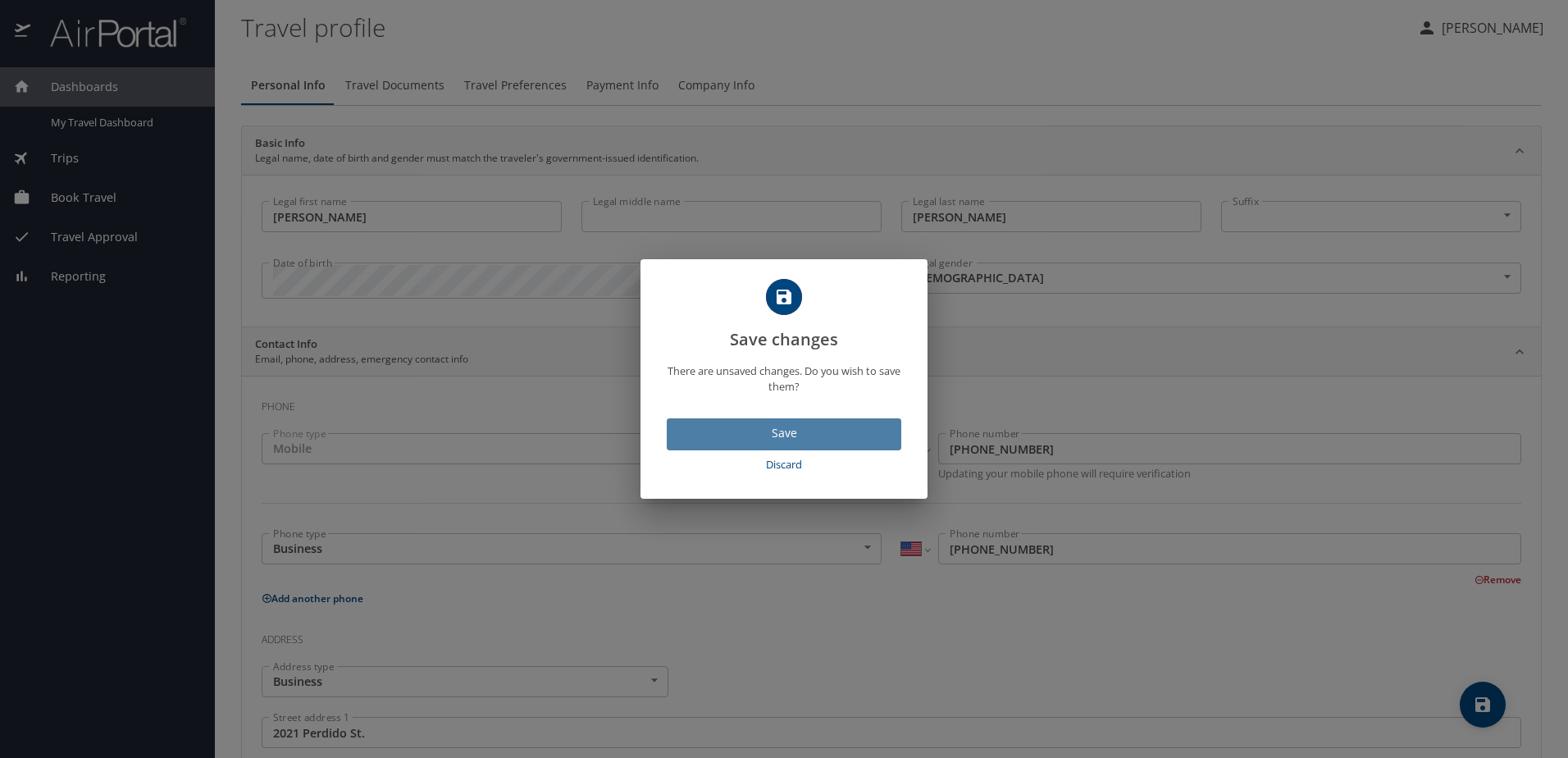
click at [843, 425] on span "Save" at bounding box center [784, 433] width 208 height 21
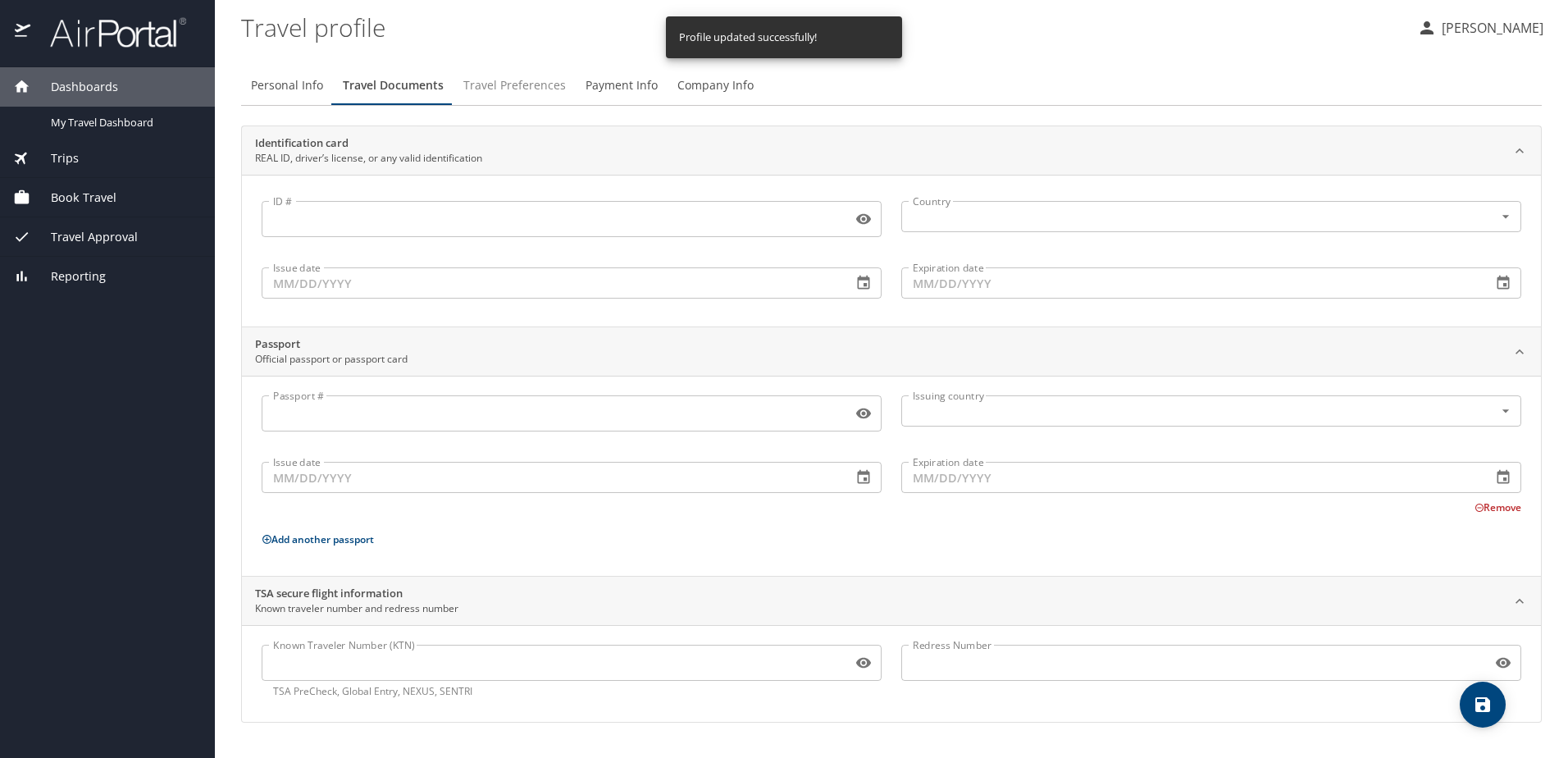
click at [531, 88] on span "Travel Preferences" at bounding box center [514, 86] width 103 height 21
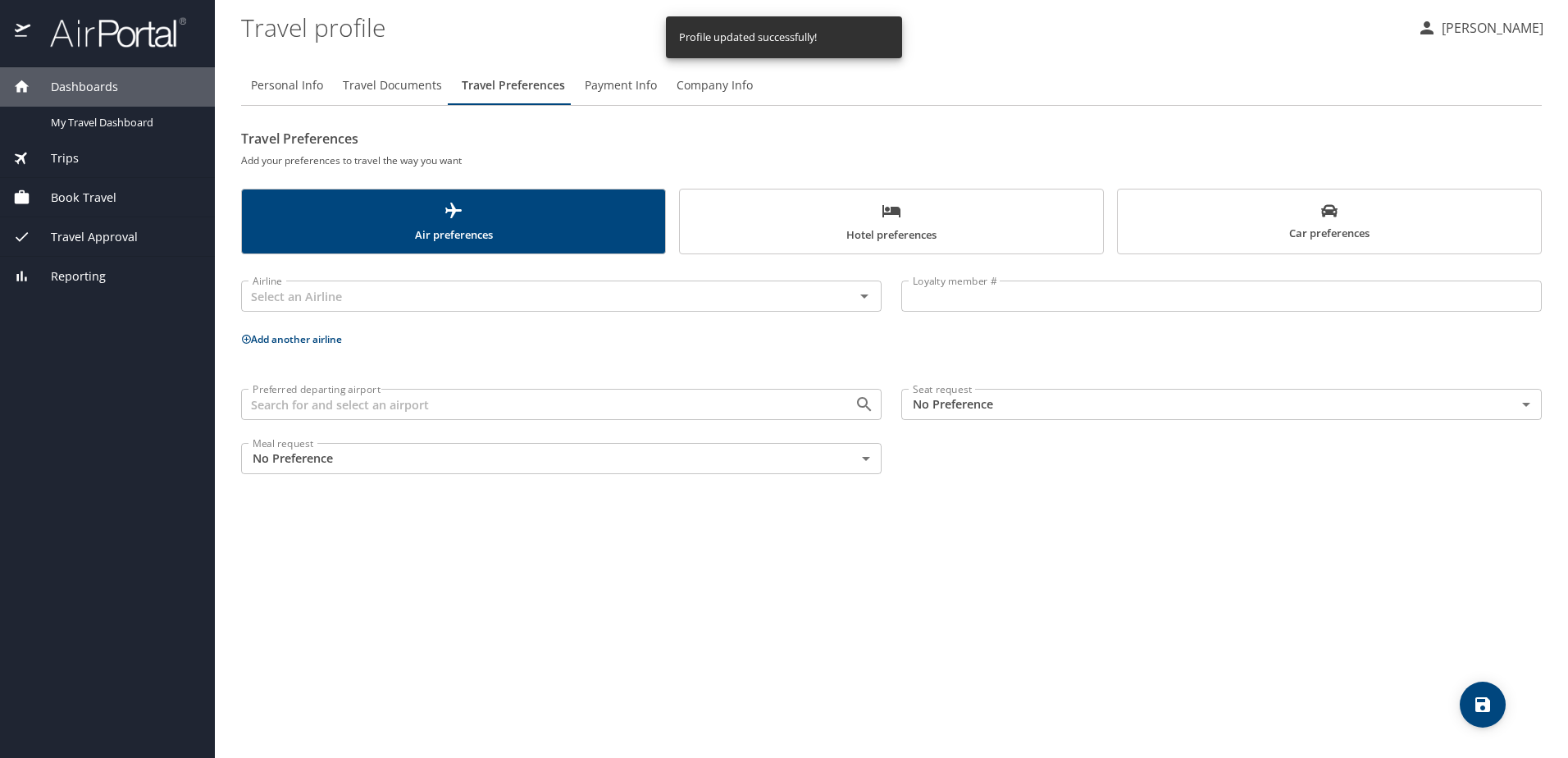
click at [632, 86] on span "Payment Info" at bounding box center [620, 86] width 72 height 21
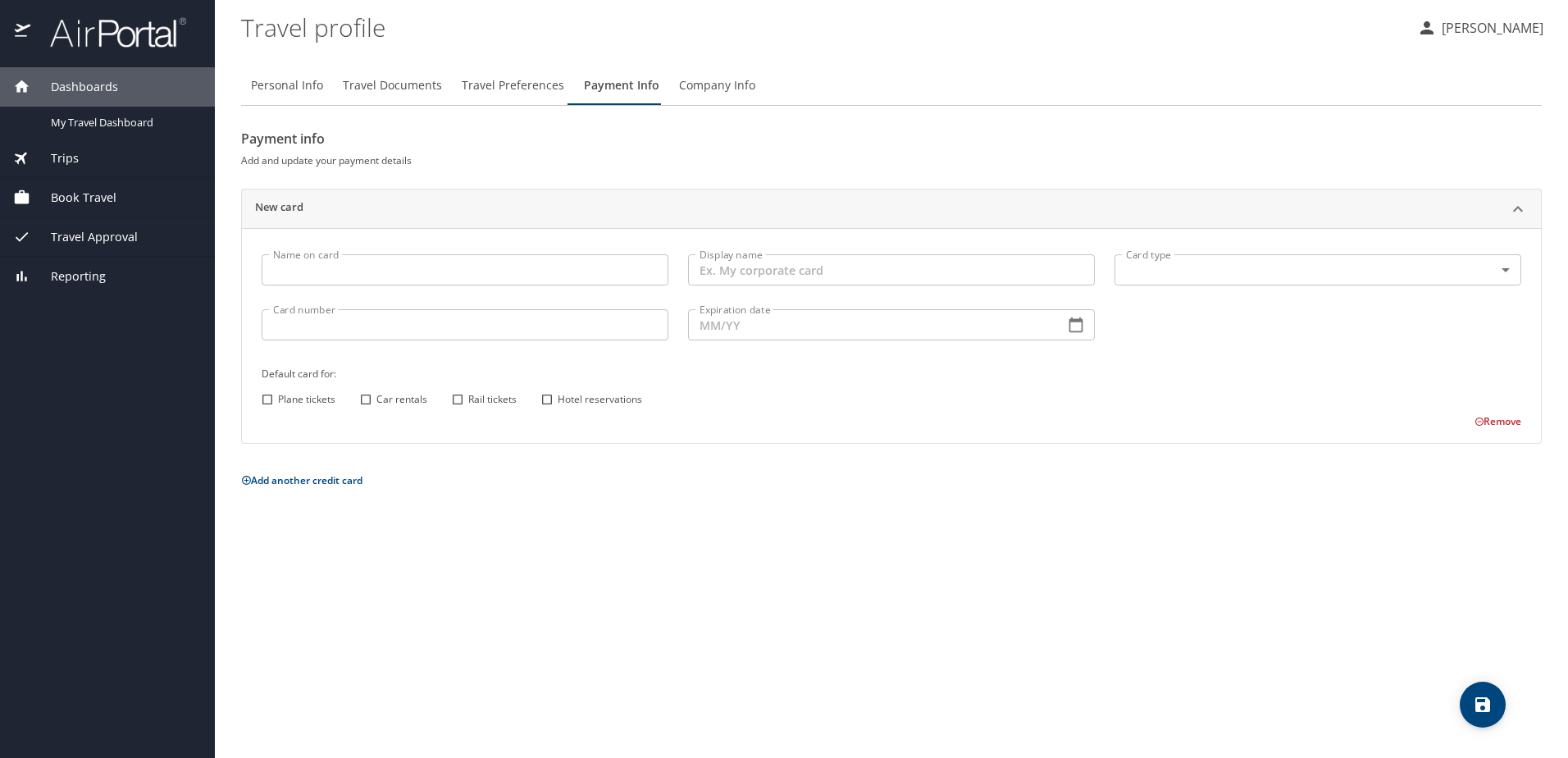
click at [535, 250] on div "Name on card Name on card" at bounding box center [465, 271] width 426 height 55
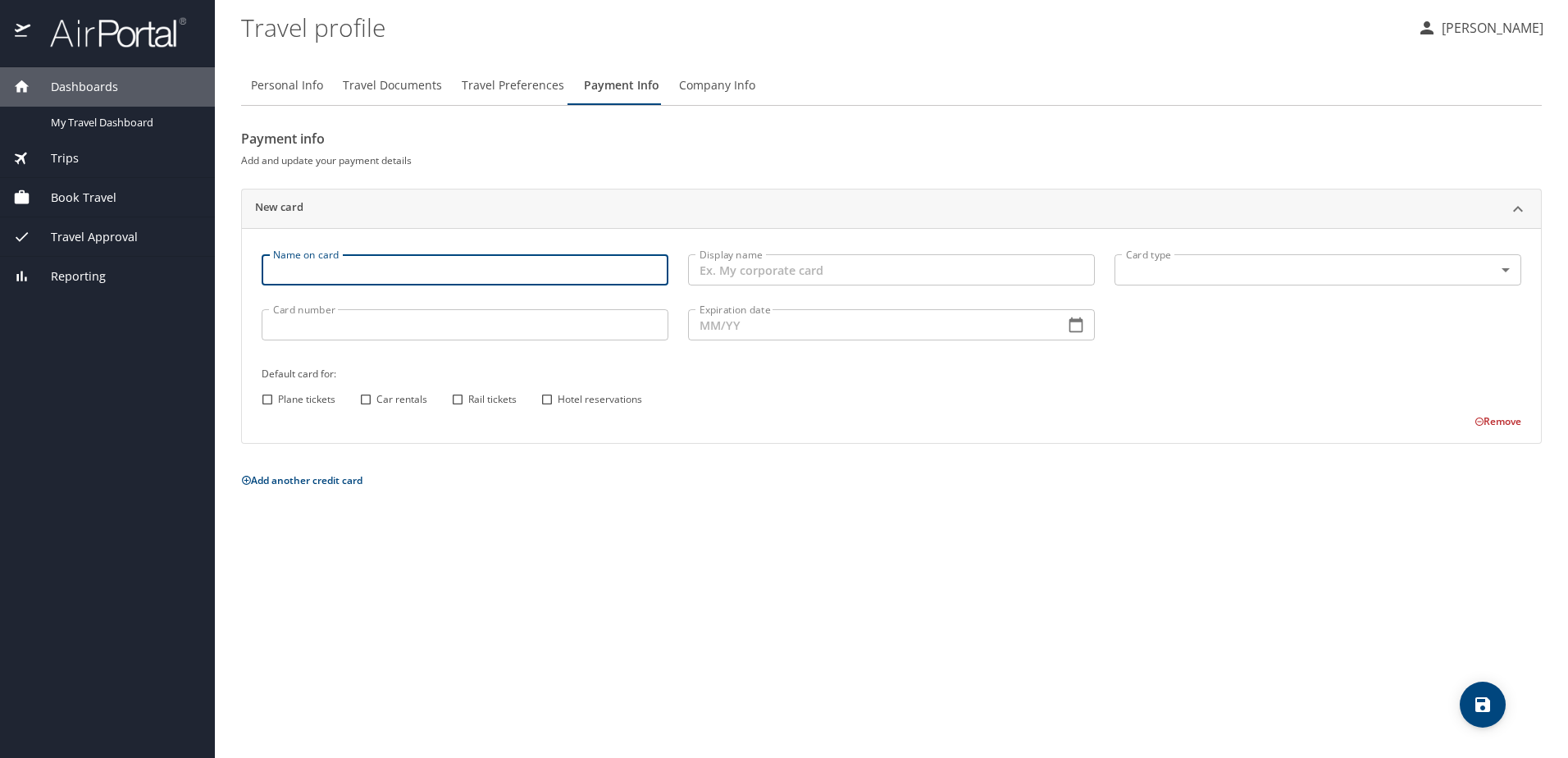
click at [535, 262] on input "Name on card" at bounding box center [465, 269] width 407 height 31
type input "[PERSON_NAME]"
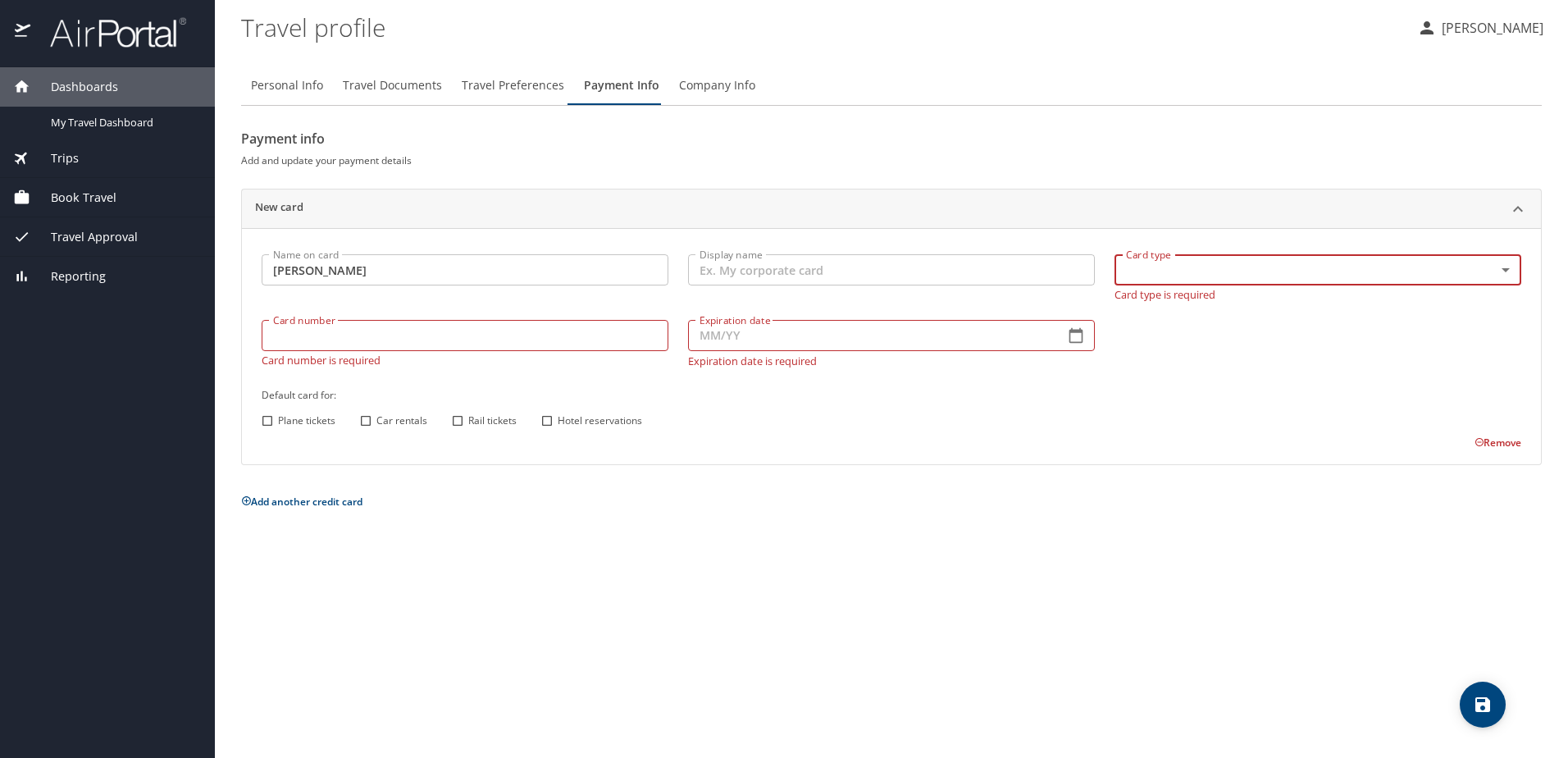
click at [1496, 261] on body "Dashboards My Travel Dashboard Trips Current / Future Trips Past Trips Trips Mi…" at bounding box center [784, 379] width 1568 height 758
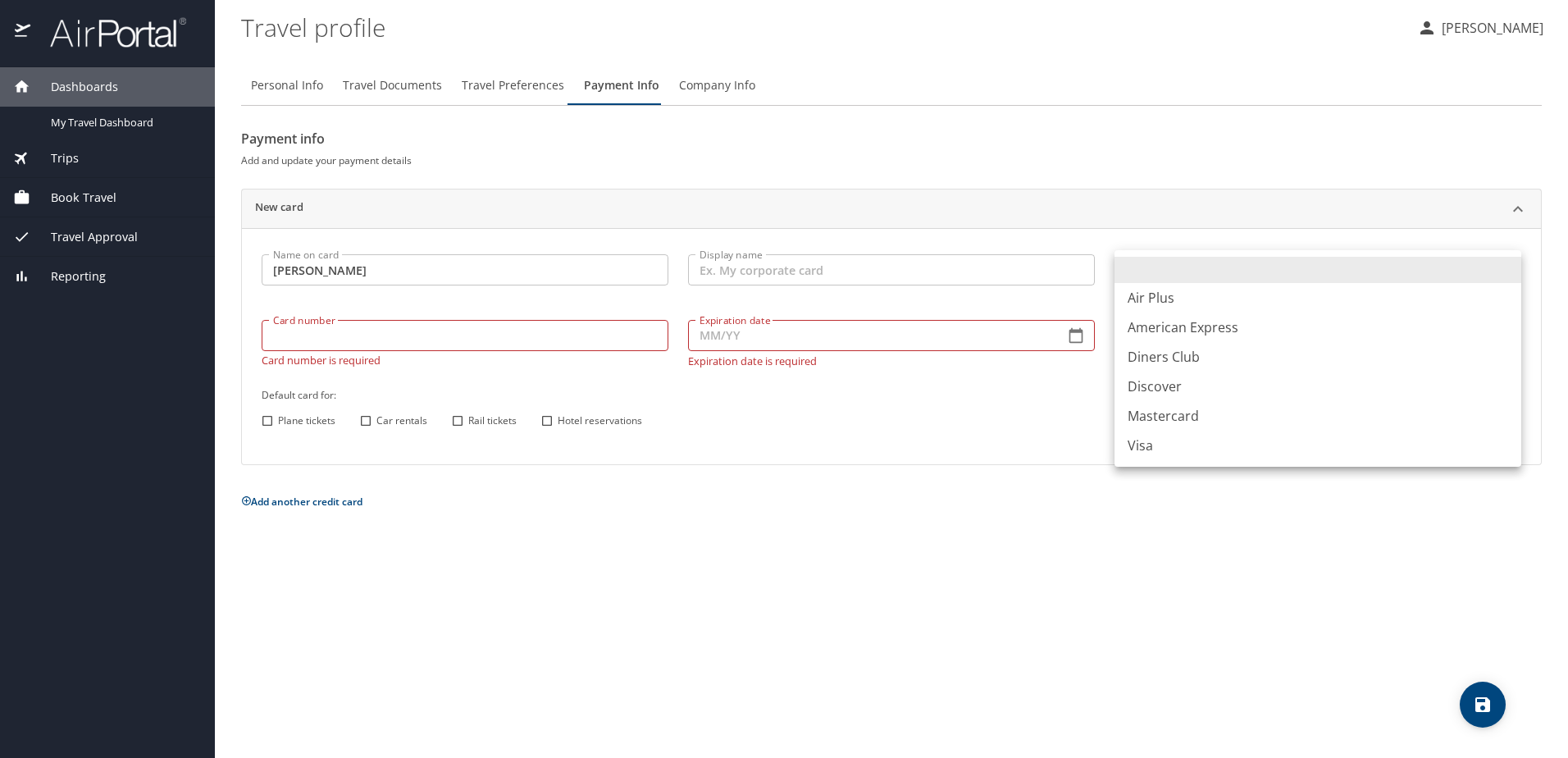
click at [1185, 449] on li "Visa" at bounding box center [1317, 445] width 407 height 30
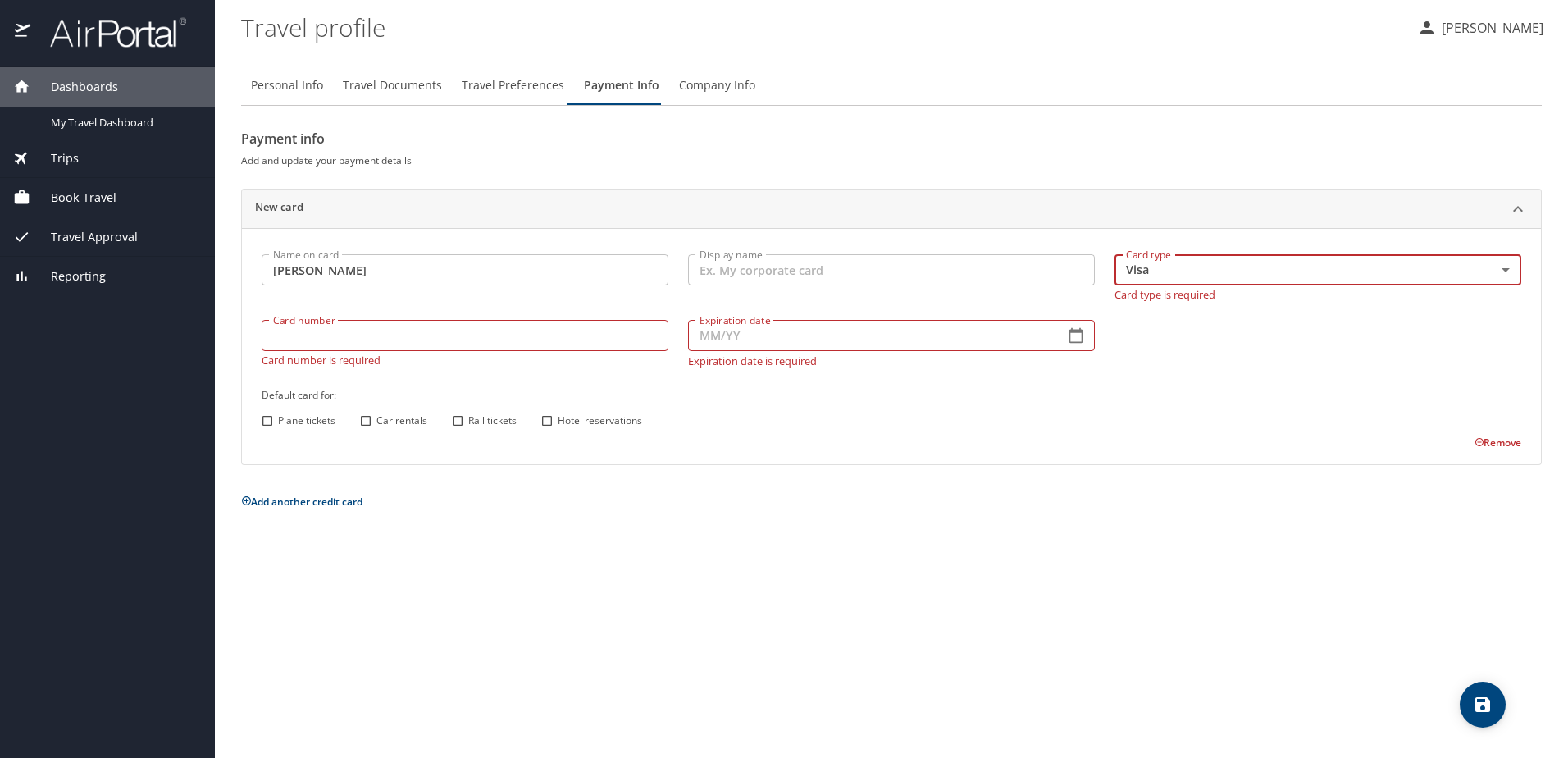
type input "VI"
click at [595, 340] on input "Card number" at bounding box center [465, 335] width 407 height 31
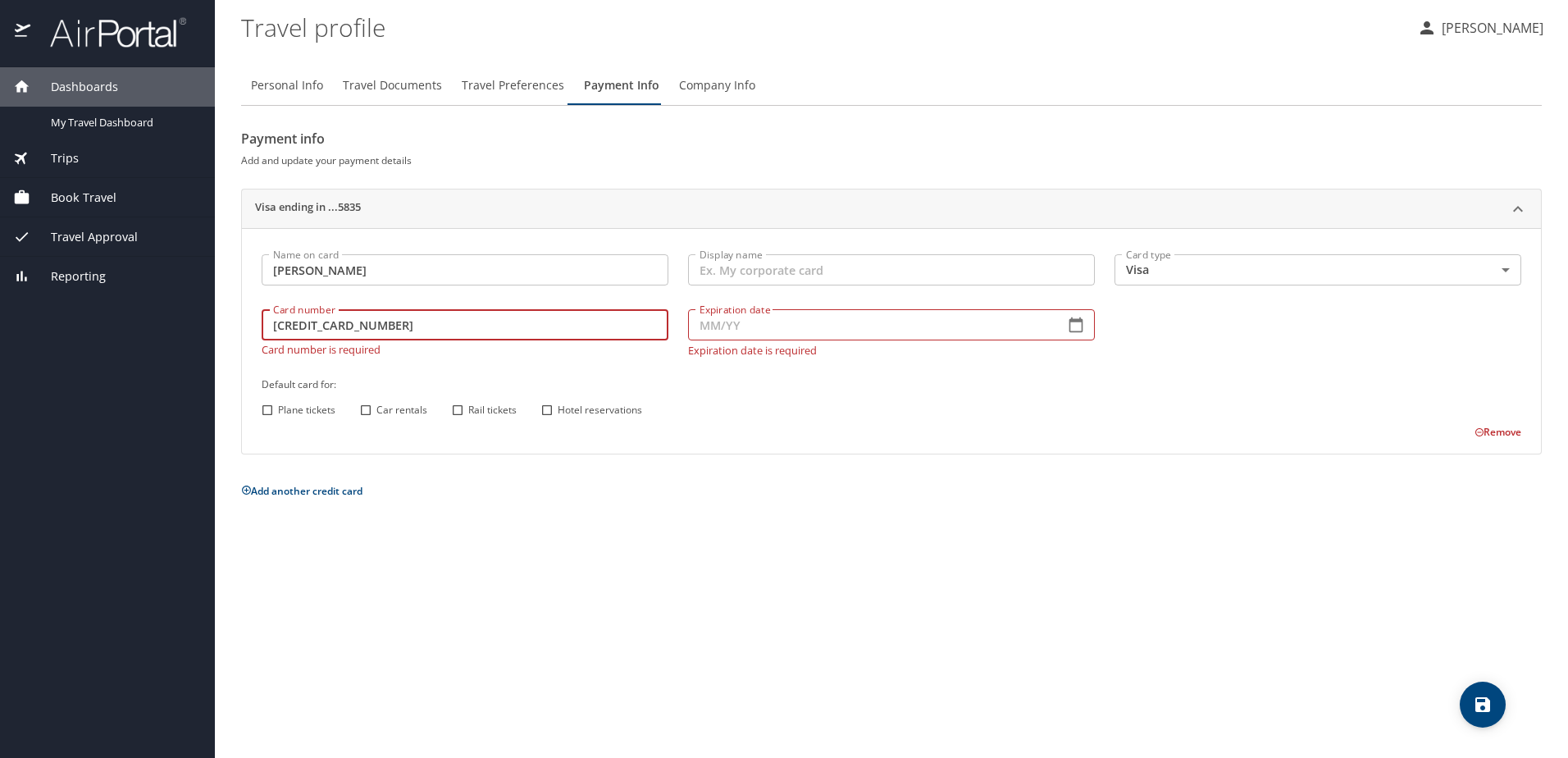
type input "4715292320385835"
click at [862, 327] on input "Expiration date" at bounding box center [869, 325] width 363 height 31
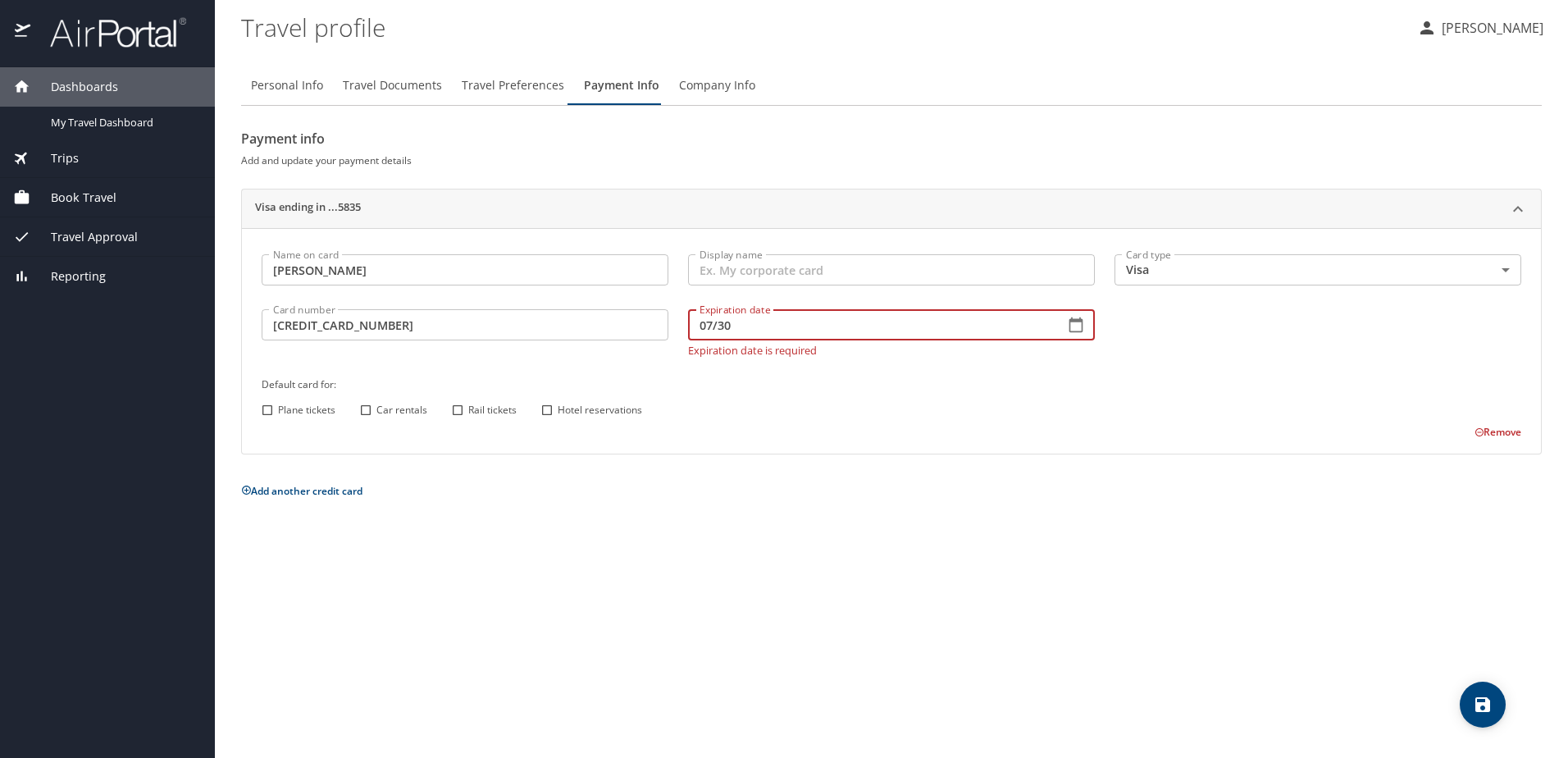
type input "07/30"
click at [885, 406] on div "Plane tickets Car rentals Rail tickets Hotel reservations" at bounding box center [889, 409] width 1264 height 21
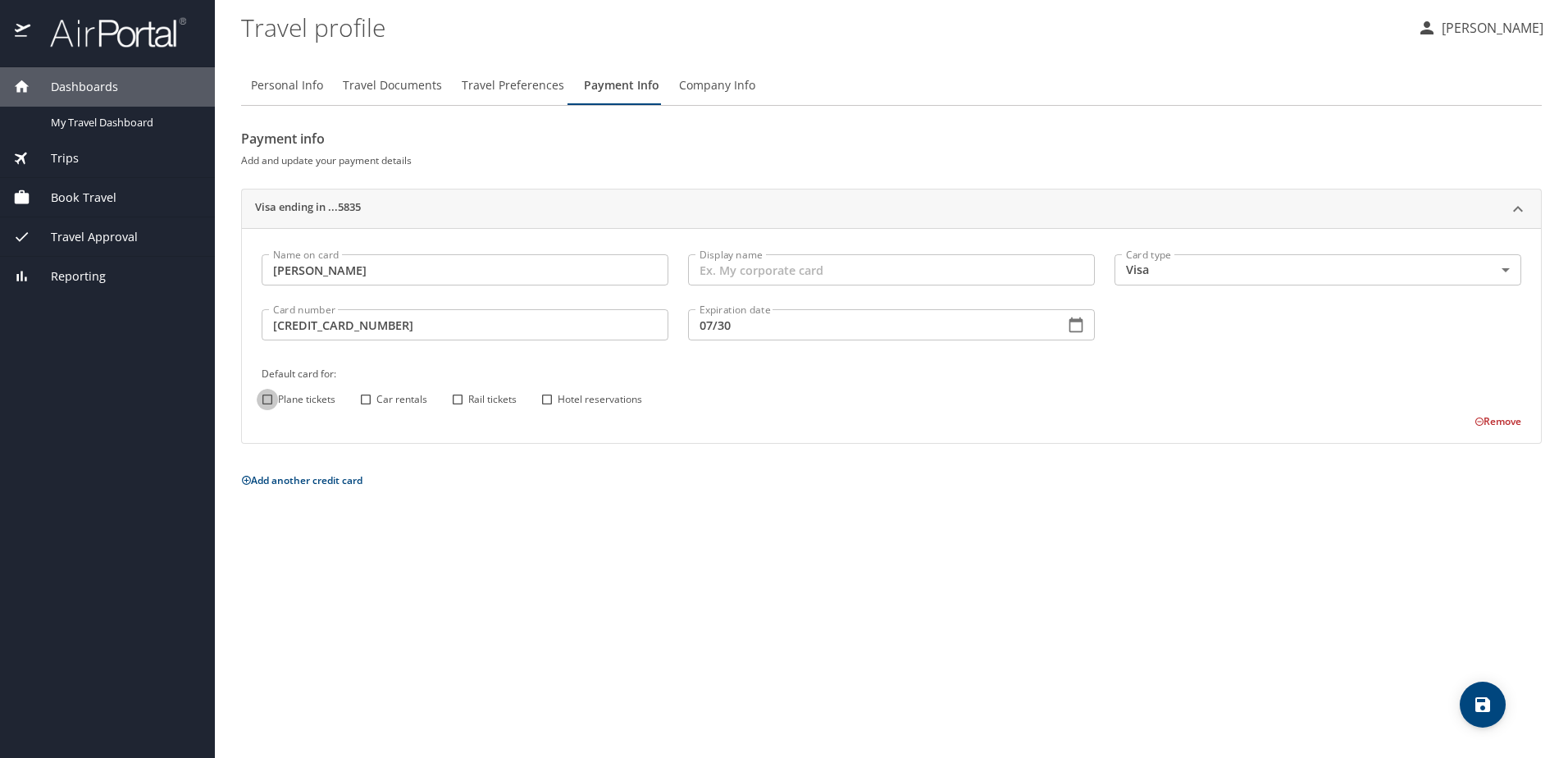
click at [267, 402] on input "Plane tickets" at bounding box center [267, 398] width 21 height 21
checkbox input "true"
click at [549, 400] on input "Hotel reservations" at bounding box center [547, 398] width 21 height 21
checkbox input "true"
click at [301, 327] on input "4715292320385835" at bounding box center [465, 325] width 407 height 31
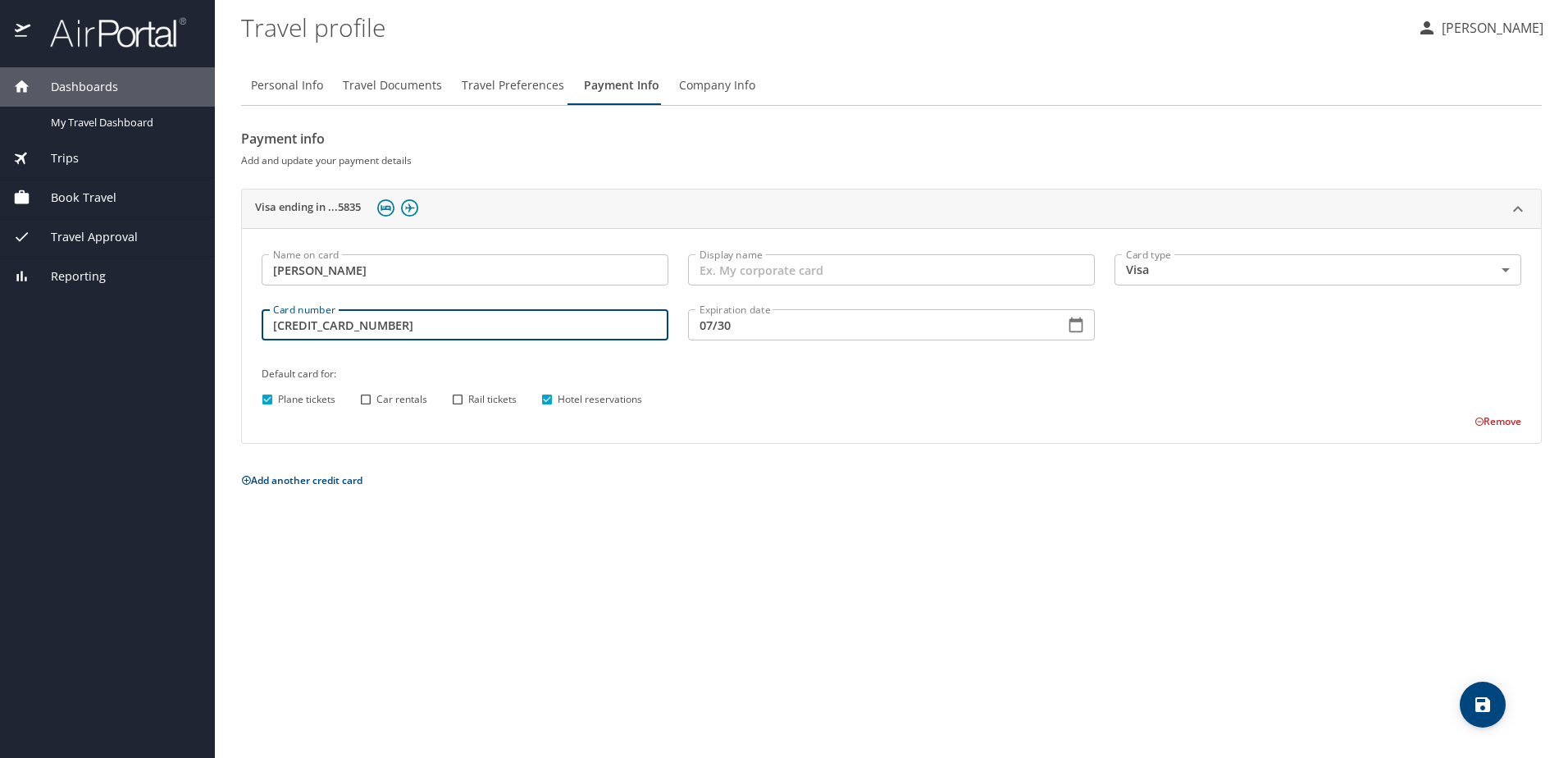
click at [328, 328] on input "4715292320385835" at bounding box center [465, 325] width 407 height 31
click at [355, 325] on input "4715292320385835" at bounding box center [465, 325] width 407 height 31
click at [397, 328] on input "4715292320385835" at bounding box center [465, 325] width 407 height 31
click at [1477, 700] on icon "save" at bounding box center [1482, 705] width 20 height 20
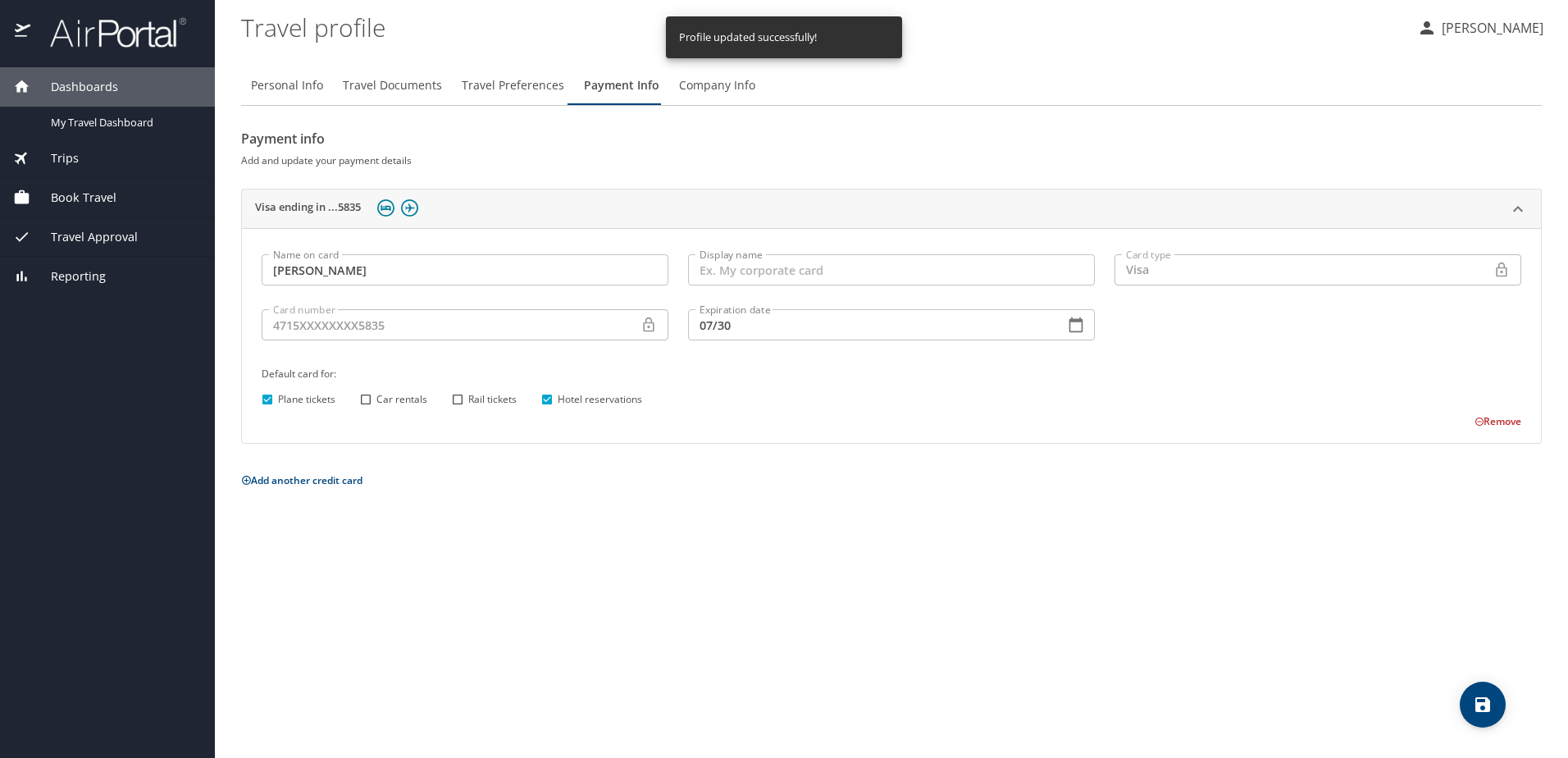
click at [708, 82] on span "Company Info" at bounding box center [717, 86] width 77 height 21
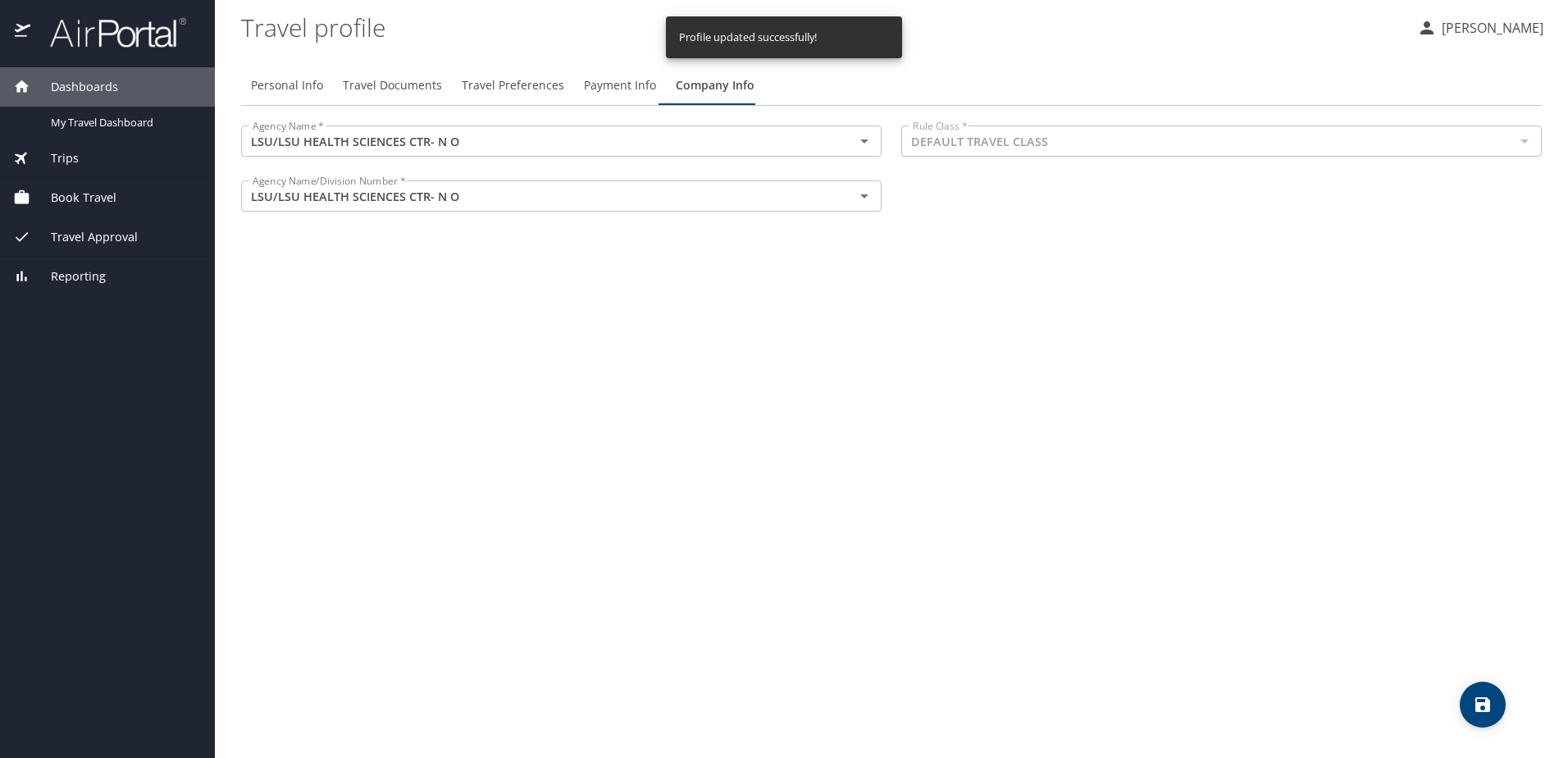
click at [1527, 142] on div at bounding box center [1523, 140] width 21 height 23
click at [79, 125] on span "My Travel Dashboard" at bounding box center [122, 123] width 144 height 16
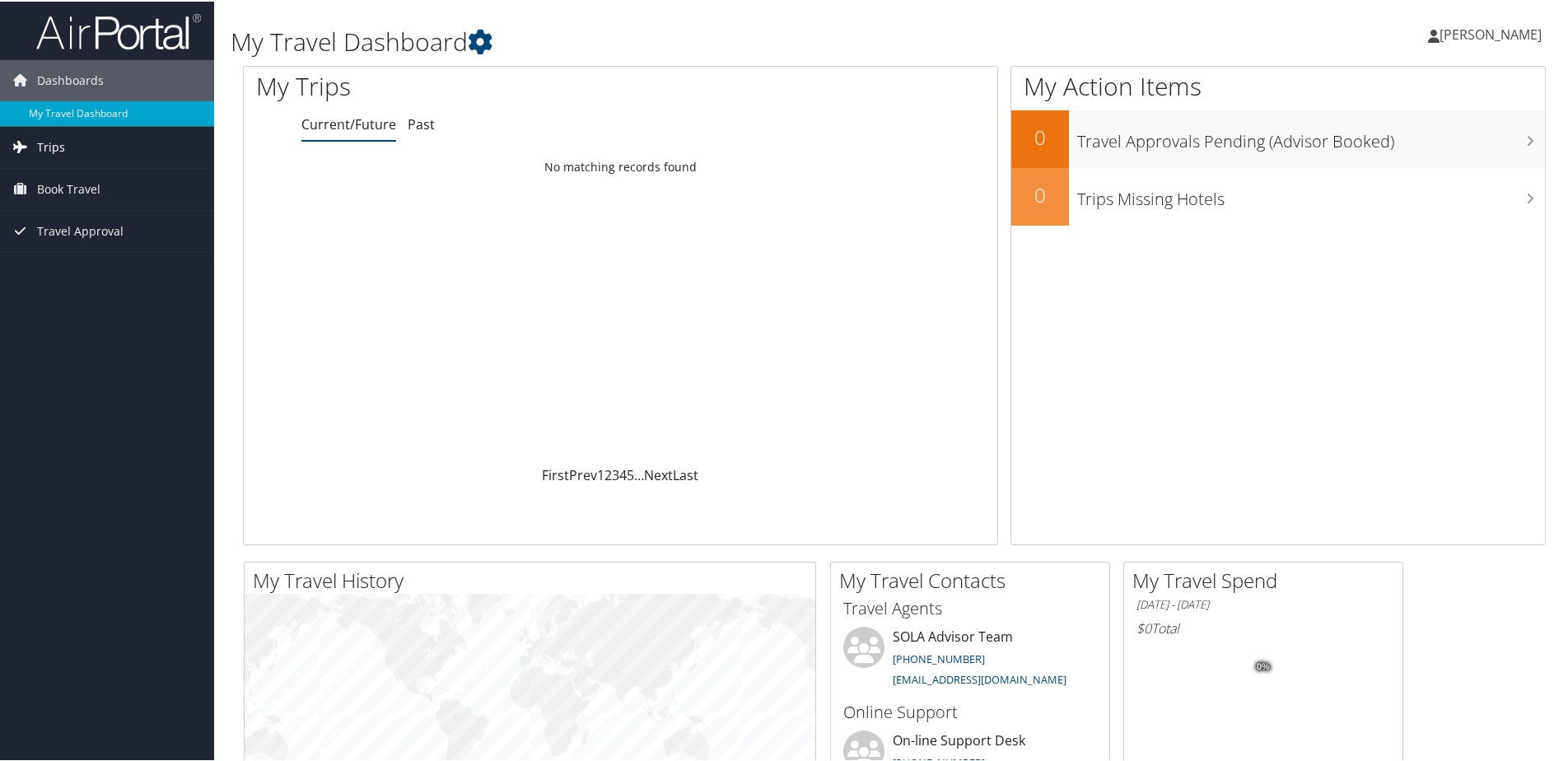
click at [54, 149] on span "Trips" at bounding box center [51, 145] width 28 height 41
click at [61, 180] on link "Current/Future Trips" at bounding box center [107, 178] width 214 height 25
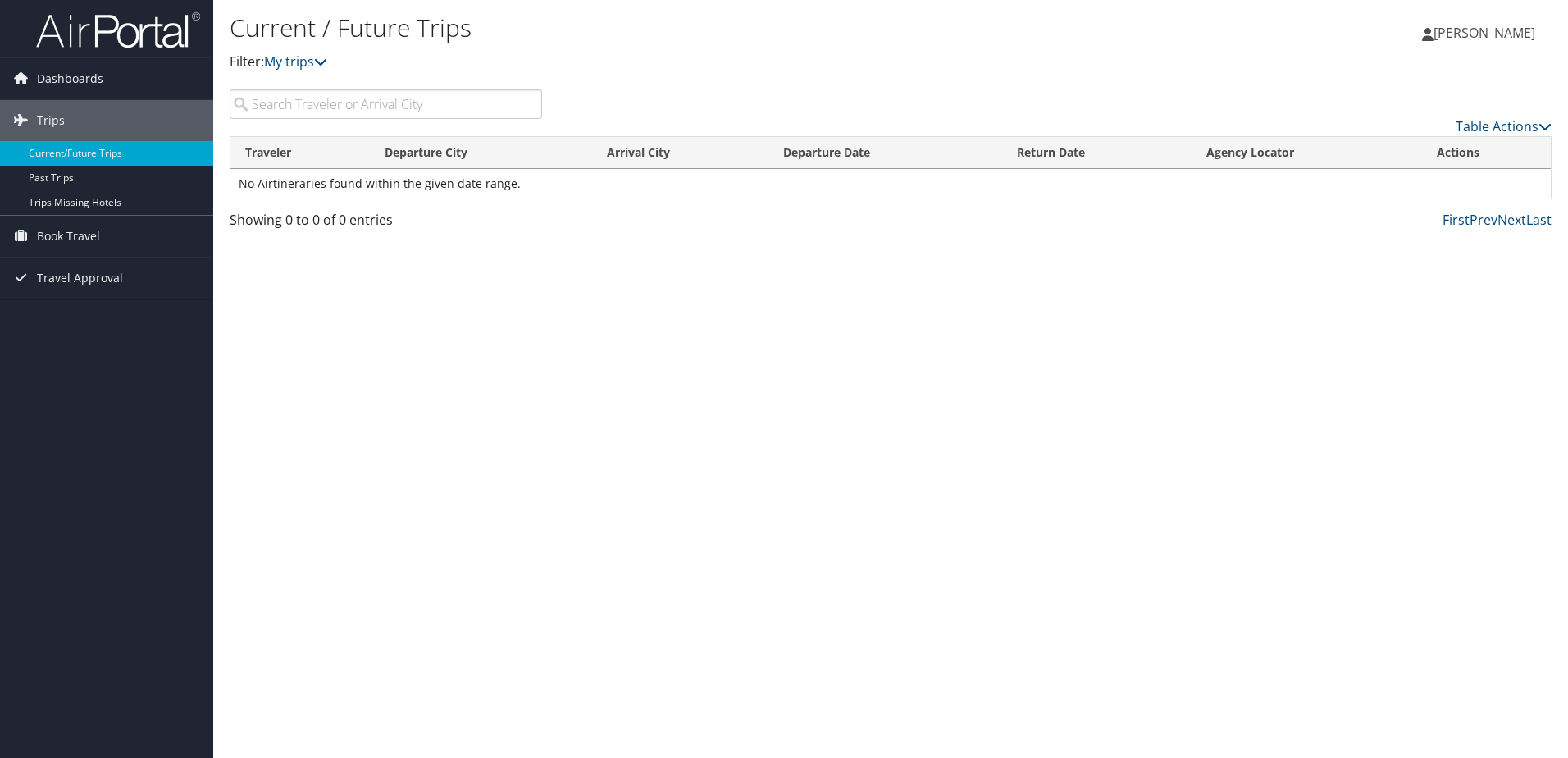
click at [353, 105] on input "search" at bounding box center [386, 105] width 313 height 30
type input "chicago"
click at [1501, 124] on link "Table Actions" at bounding box center [1503, 126] width 96 height 18
click at [1501, 124] on div at bounding box center [784, 379] width 1568 height 758
click at [78, 83] on span "Dashboards" at bounding box center [70, 78] width 67 height 41
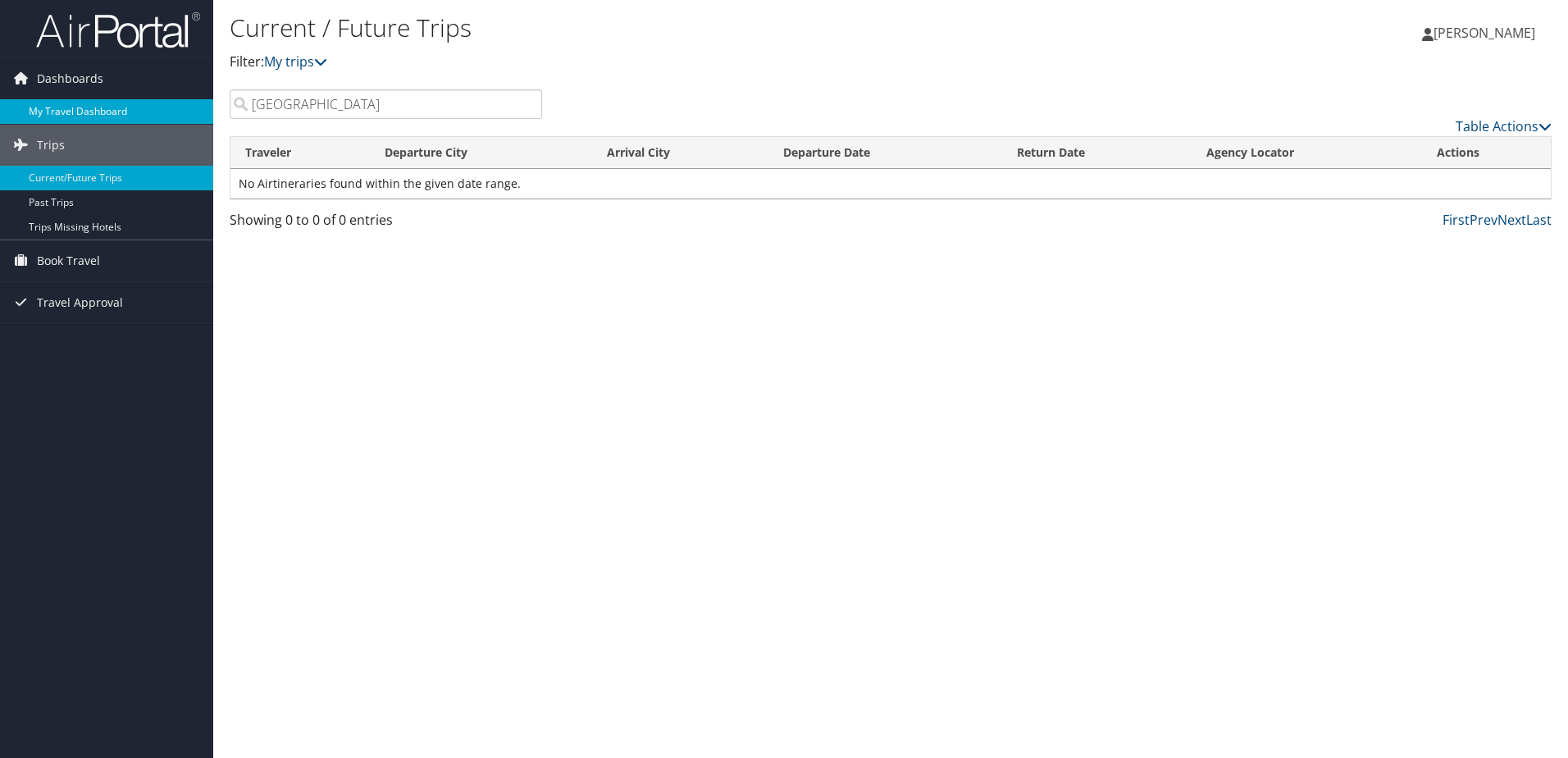
click at [74, 114] on link "My Travel Dashboard" at bounding box center [107, 112] width 213 height 25
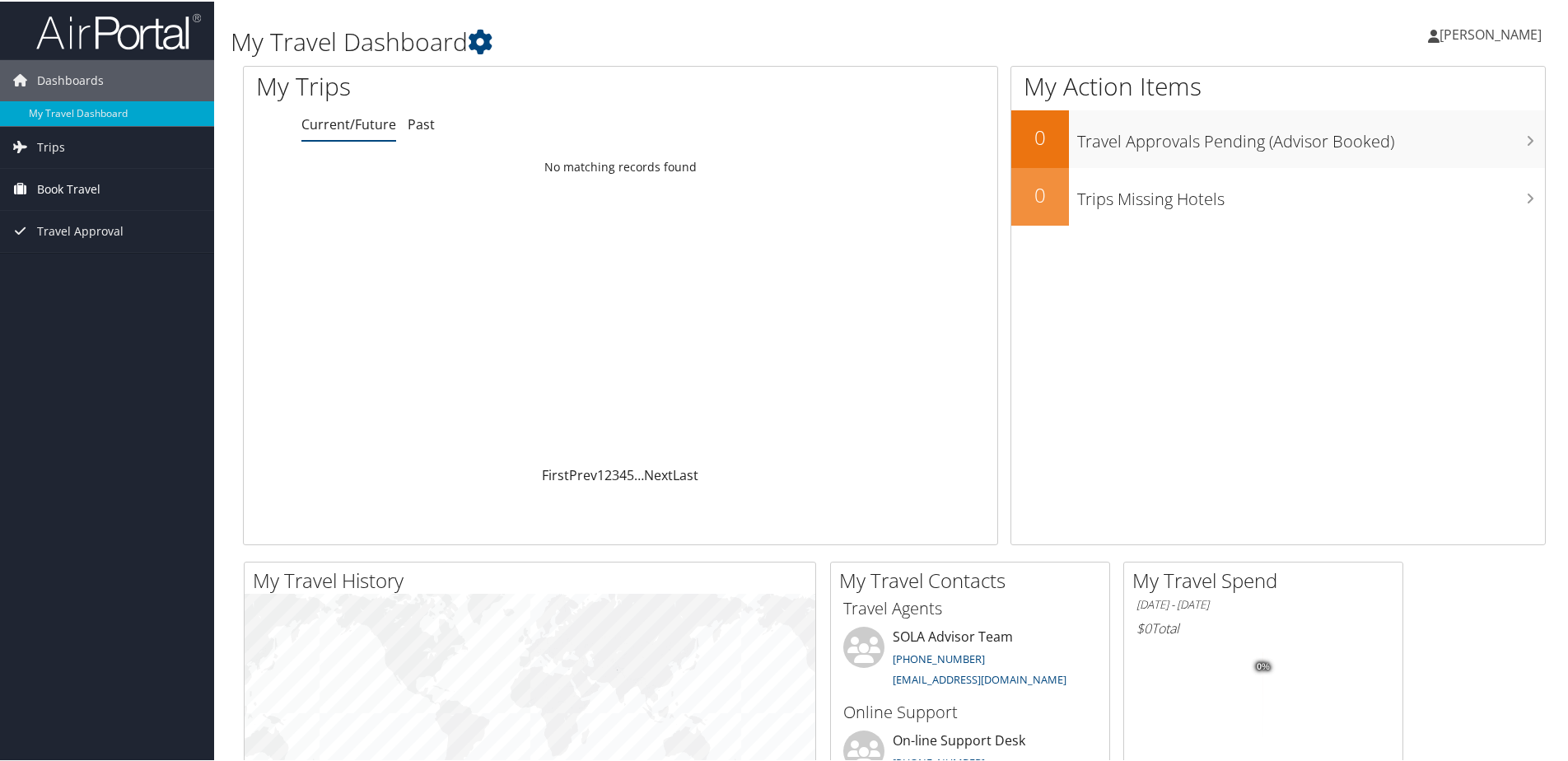
click at [95, 196] on span "Book Travel" at bounding box center [68, 187] width 63 height 41
click at [124, 269] on link "Book/Manage Online Trips" at bounding box center [107, 270] width 214 height 25
